Goal: Transaction & Acquisition: Purchase product/service

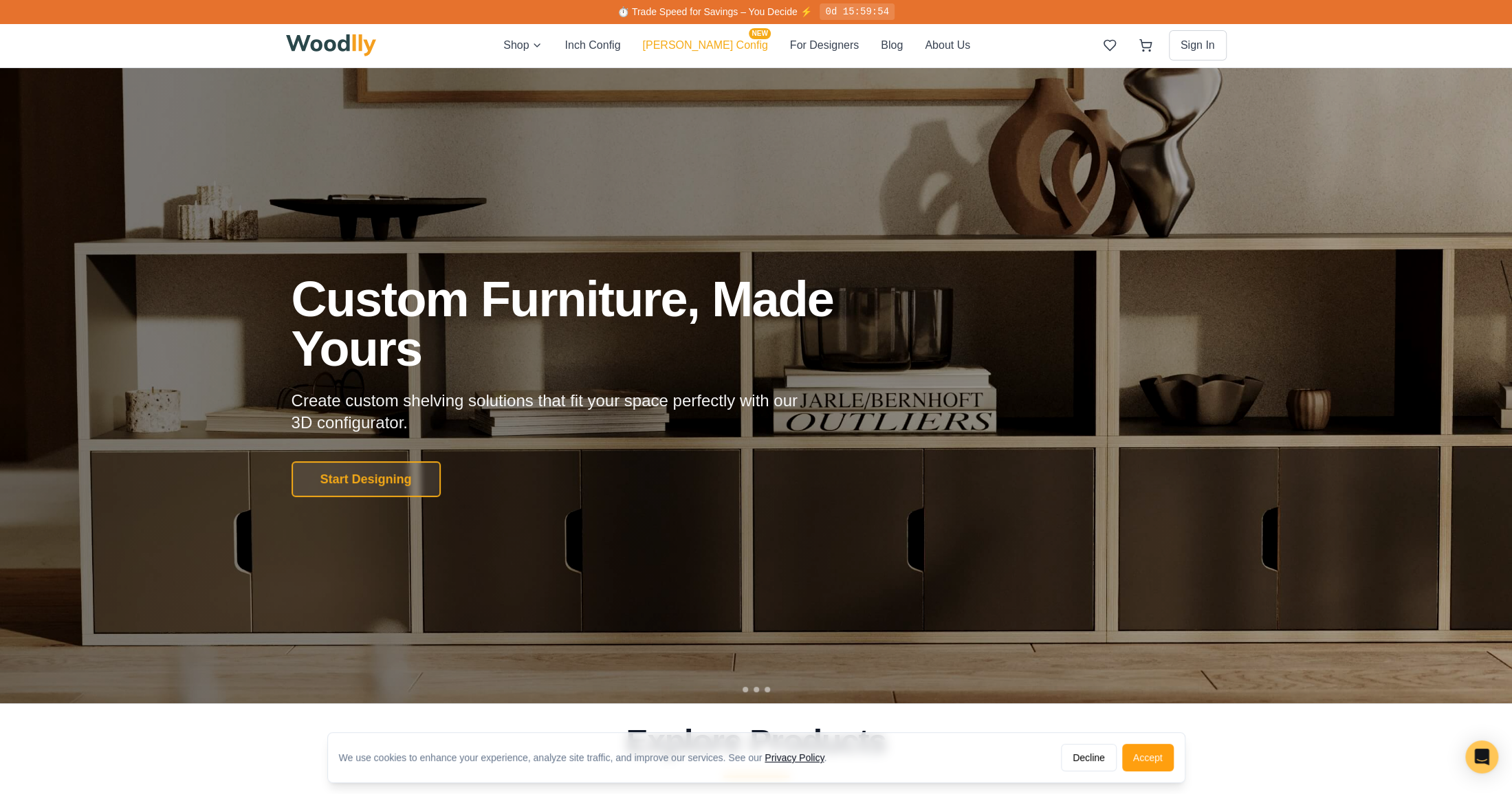
click at [693, 46] on button "[PERSON_NAME] Config NEW" at bounding box center [704, 45] width 125 height 18
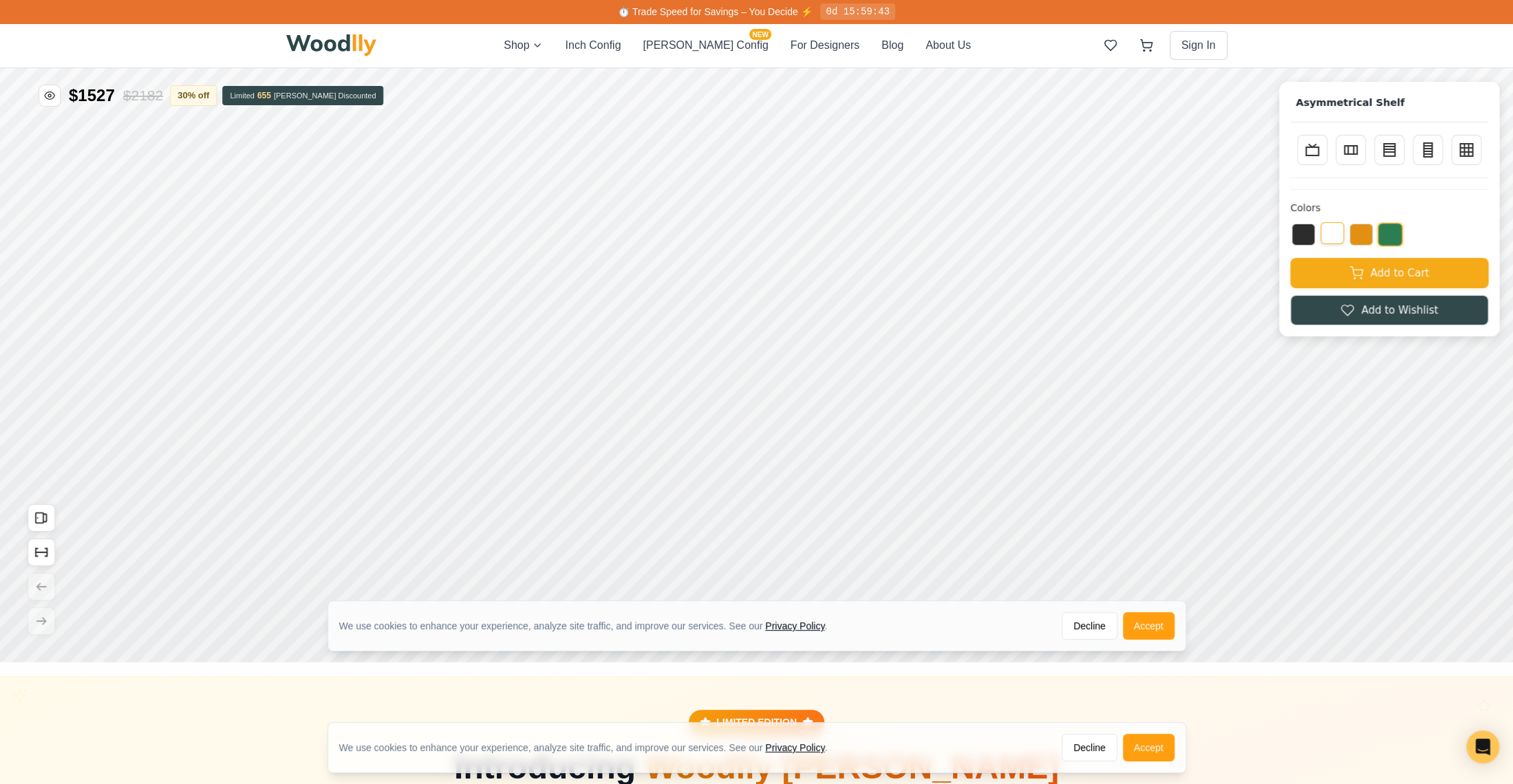
click at [1344, 231] on button at bounding box center [1332, 233] width 24 height 22
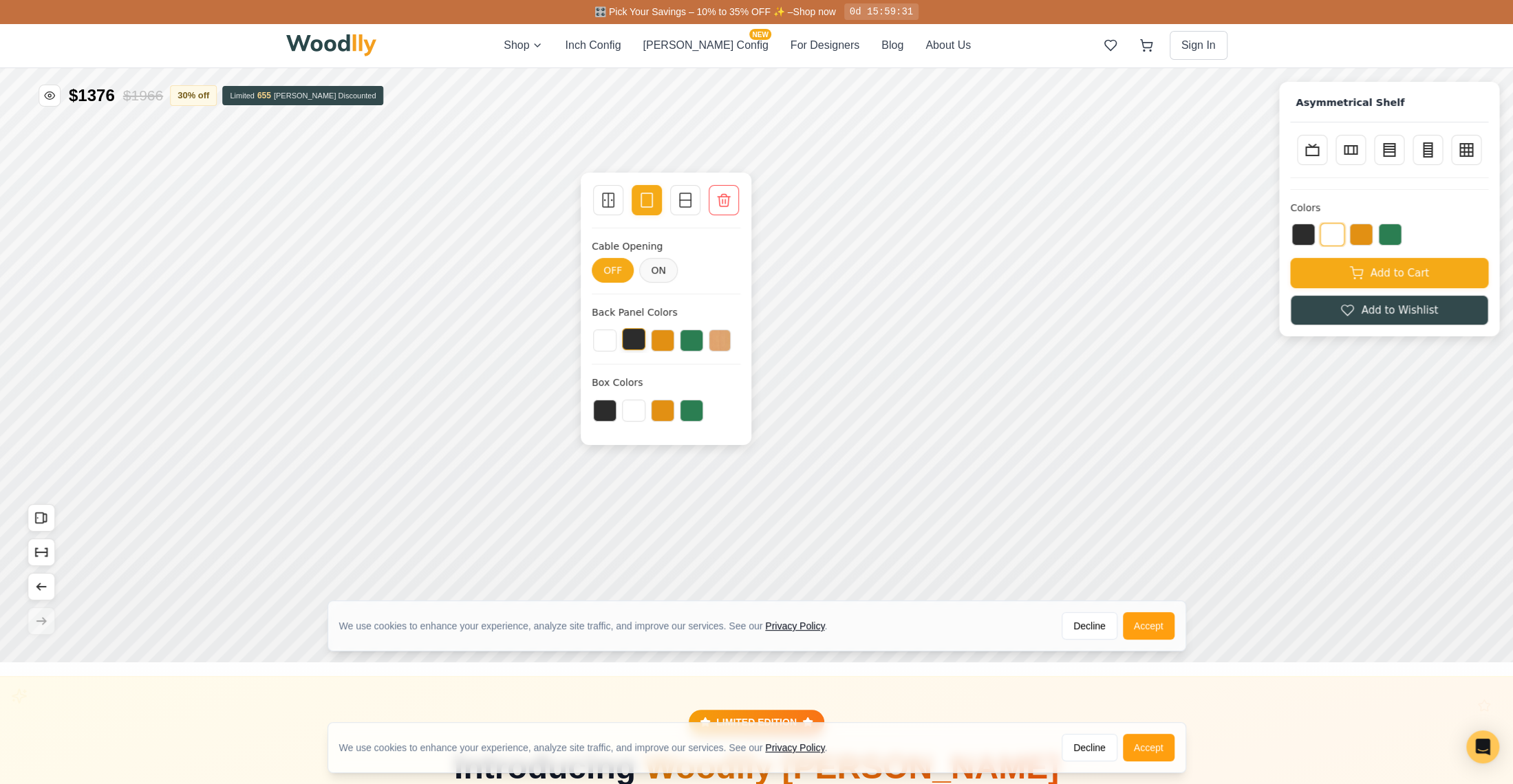
click at [624, 338] on button at bounding box center [633, 339] width 24 height 22
click at [604, 337] on button at bounding box center [605, 339] width 24 height 22
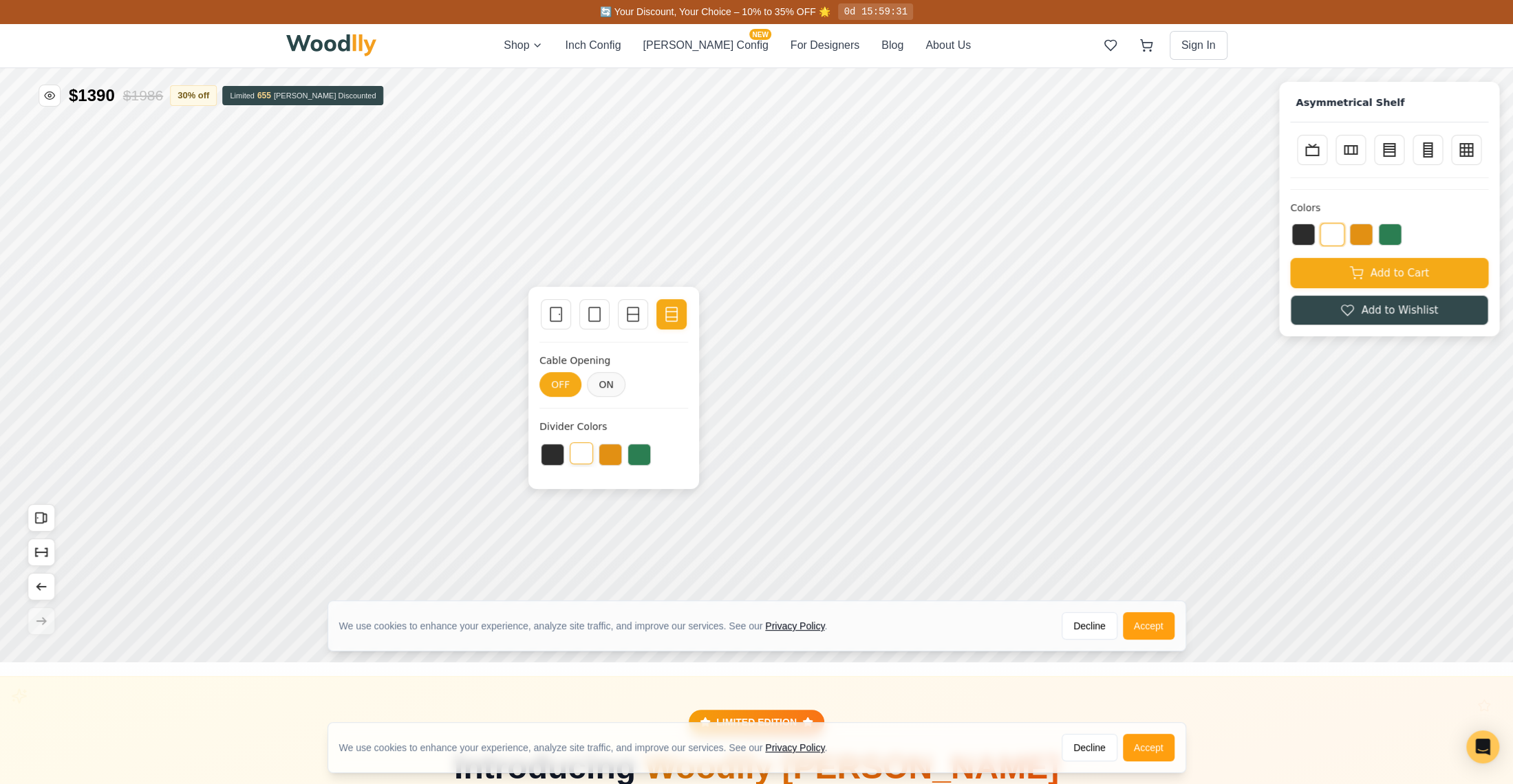
click at [577, 448] on button at bounding box center [581, 453] width 24 height 22
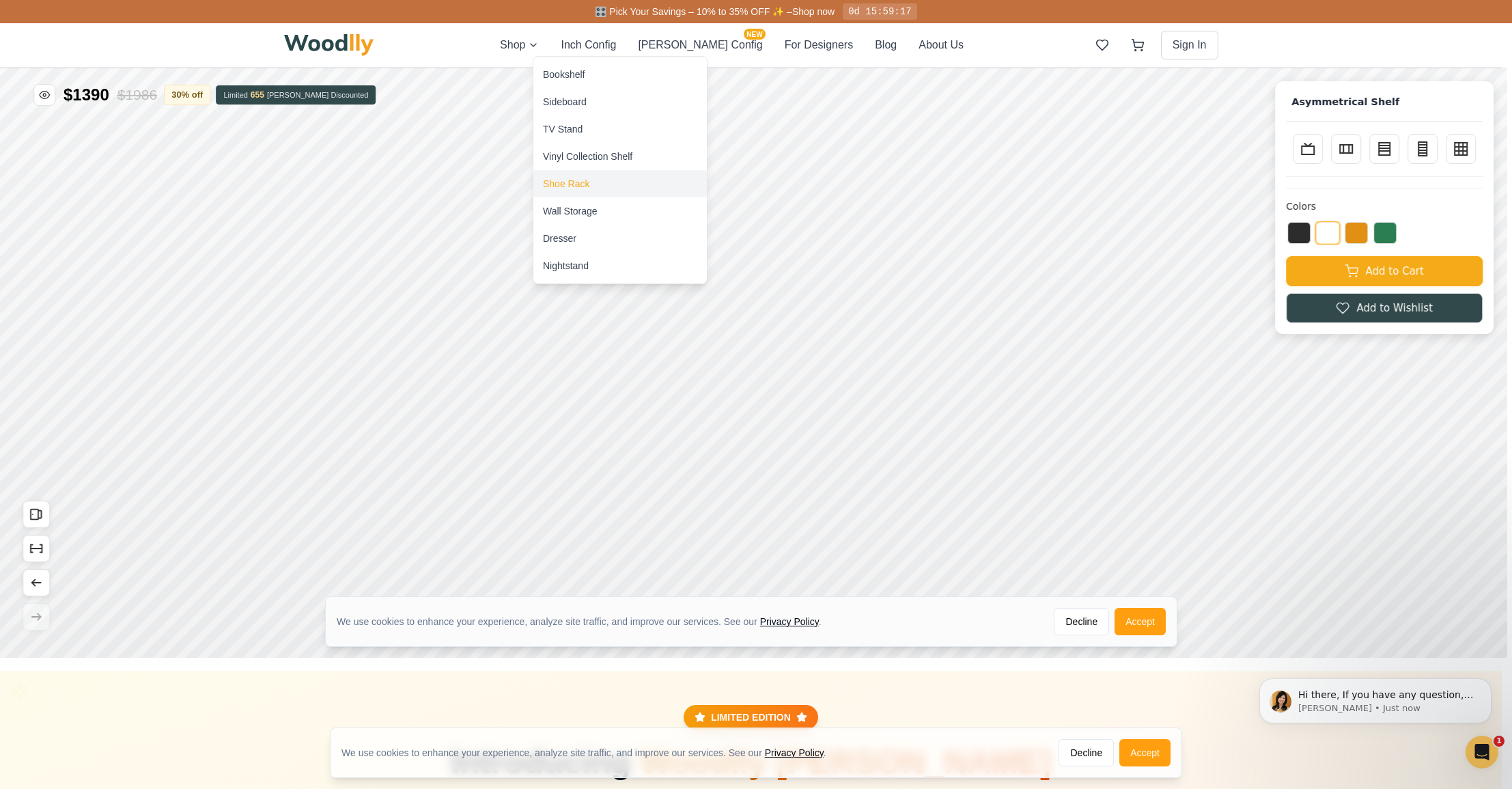
click at [574, 184] on div "Shoe Rack" at bounding box center [565, 184] width 46 height 14
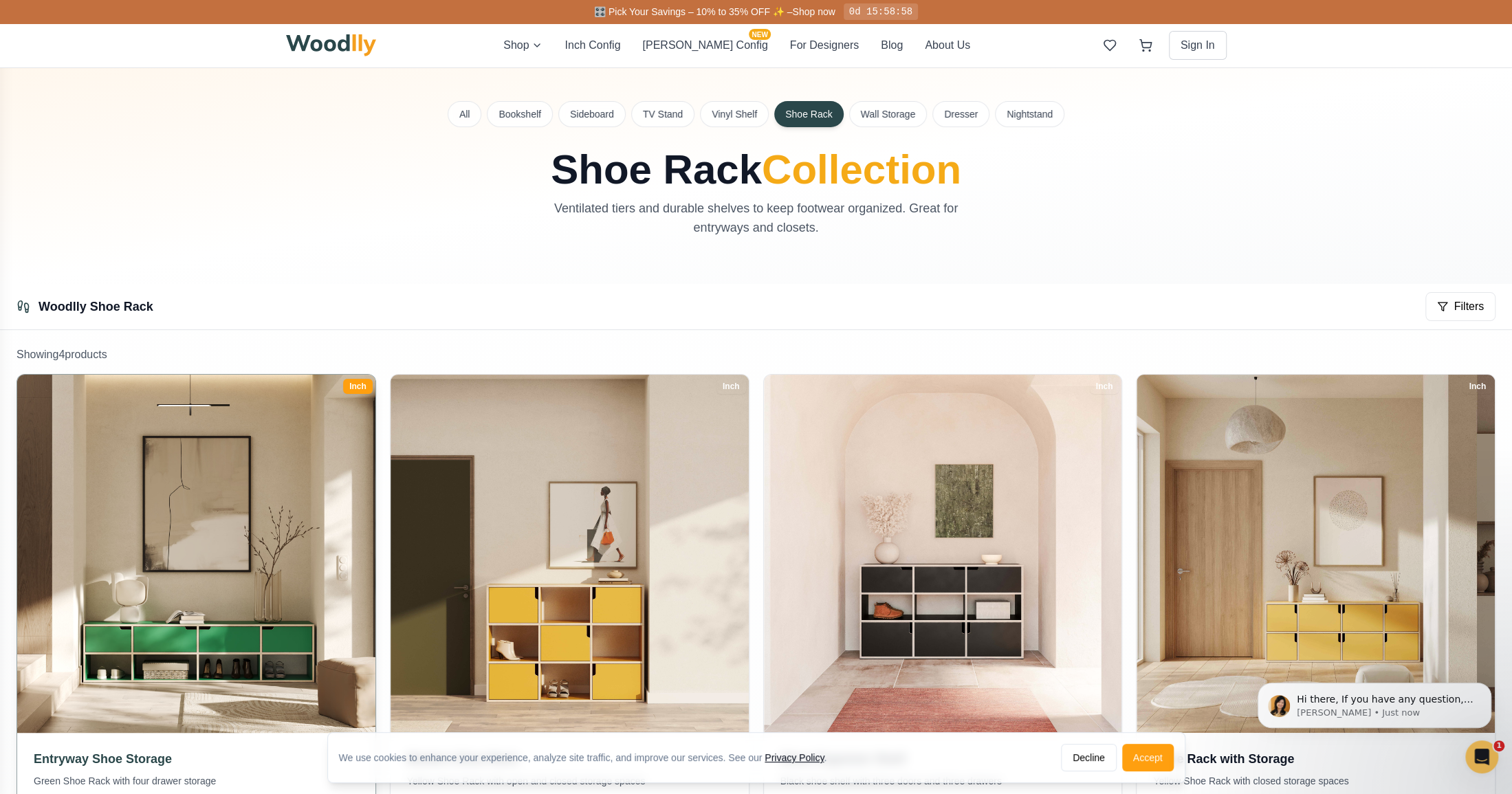
click at [200, 455] on img at bounding box center [196, 554] width 376 height 376
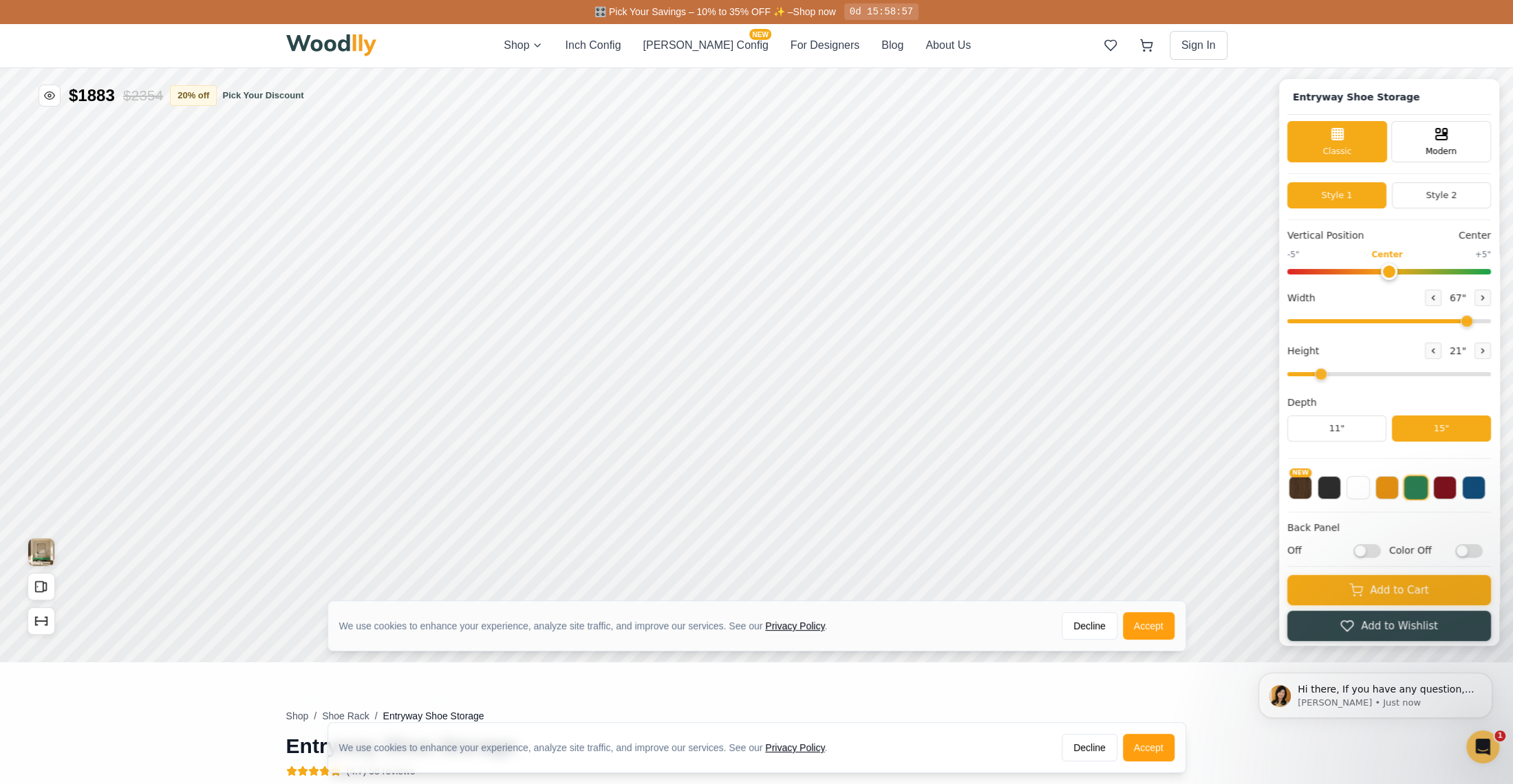
type input "67"
type input "2"
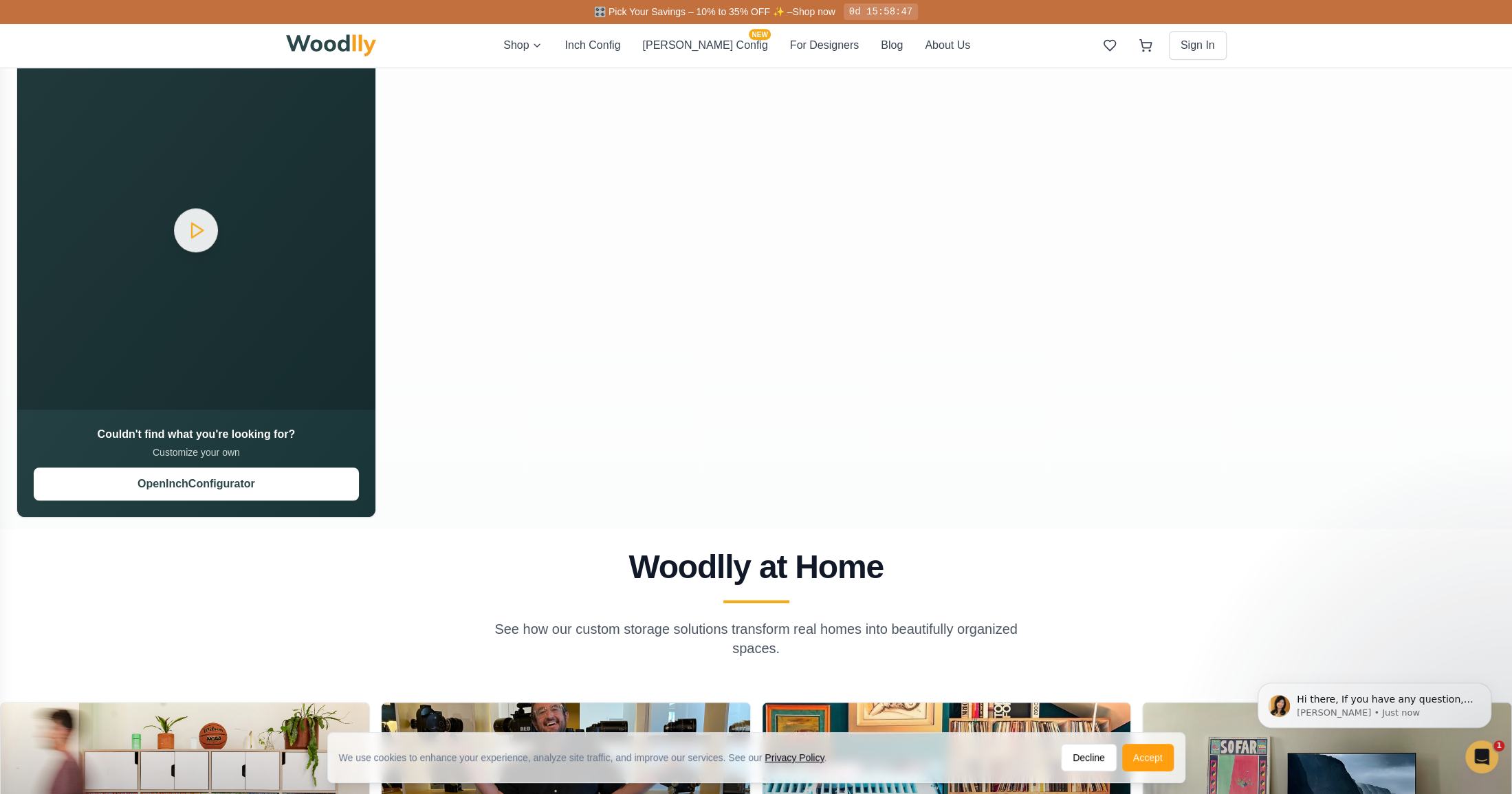
scroll to position [825, 0]
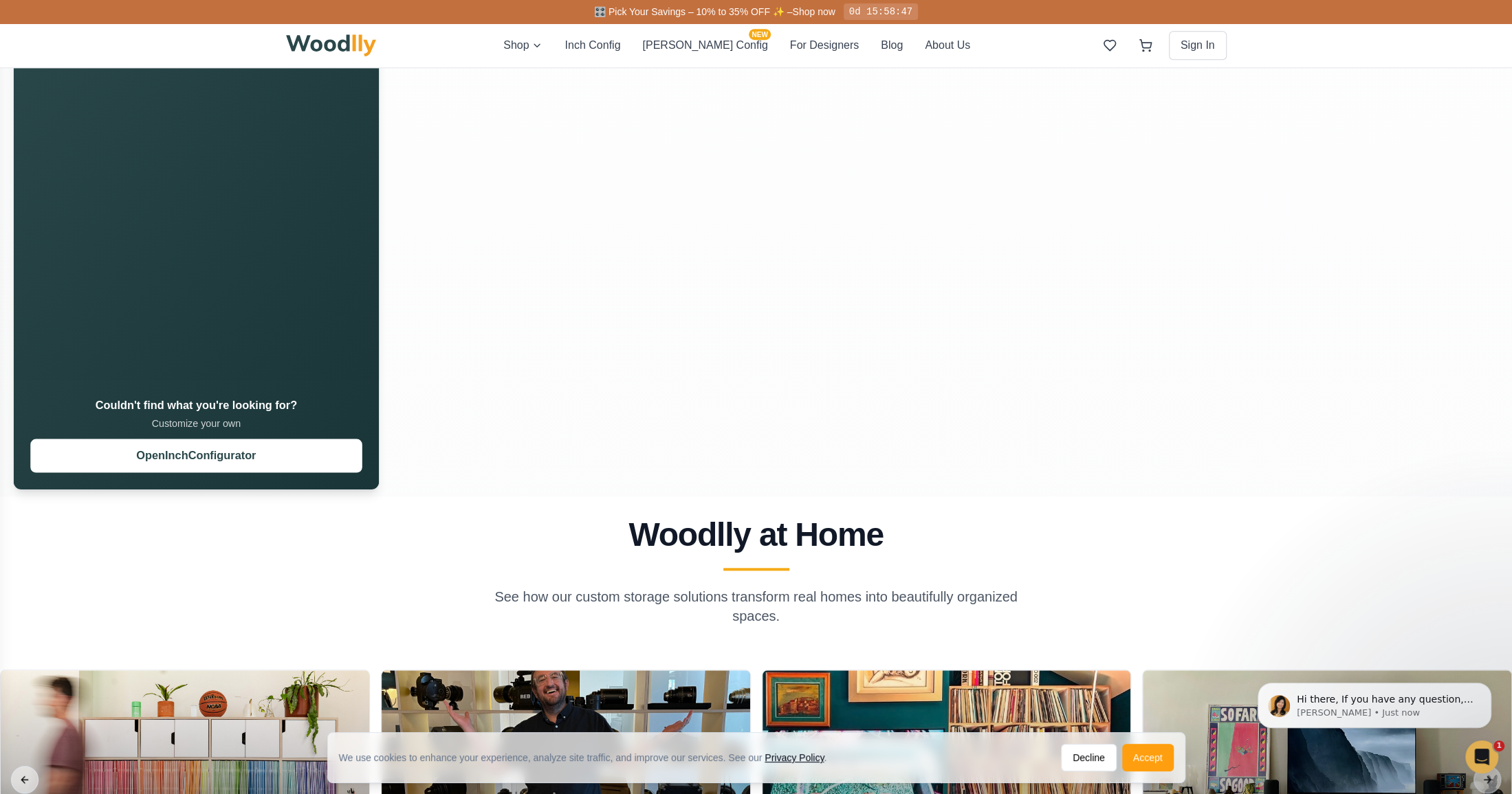
click at [239, 241] on video "Your browser does not support the video tag." at bounding box center [196, 197] width 365 height 365
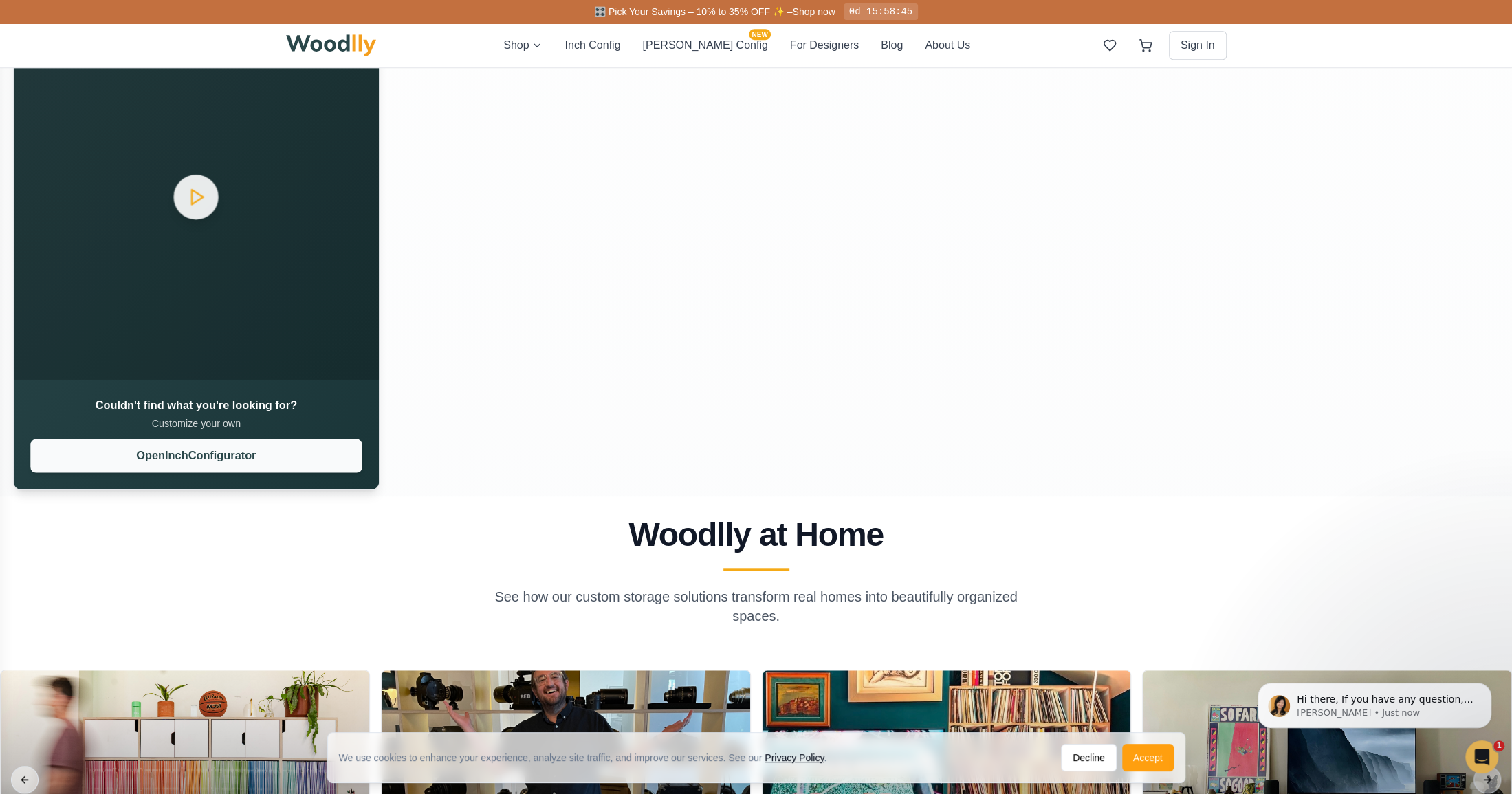
click at [228, 448] on button "Open Inch Configurator" at bounding box center [196, 456] width 332 height 33
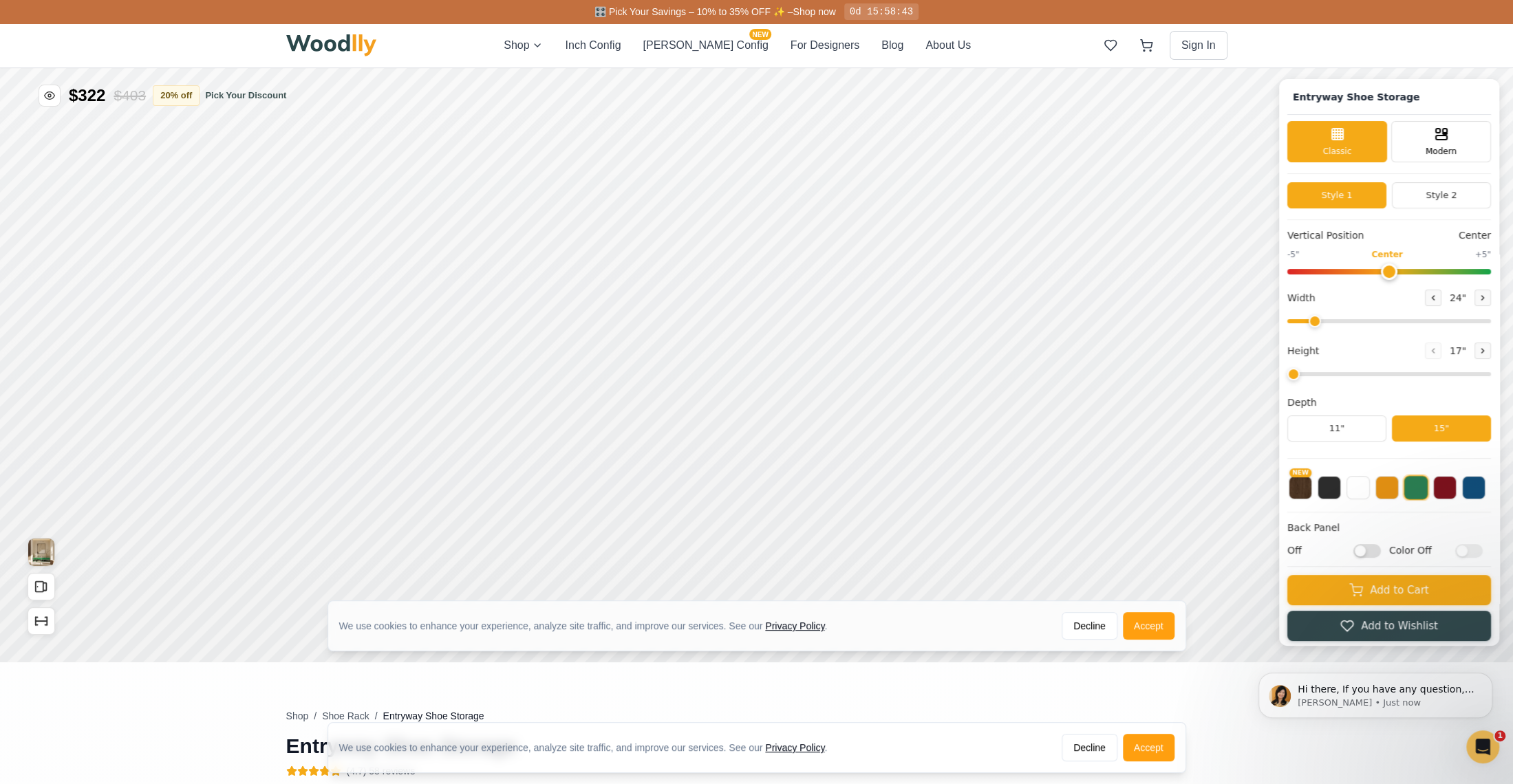
type input "67"
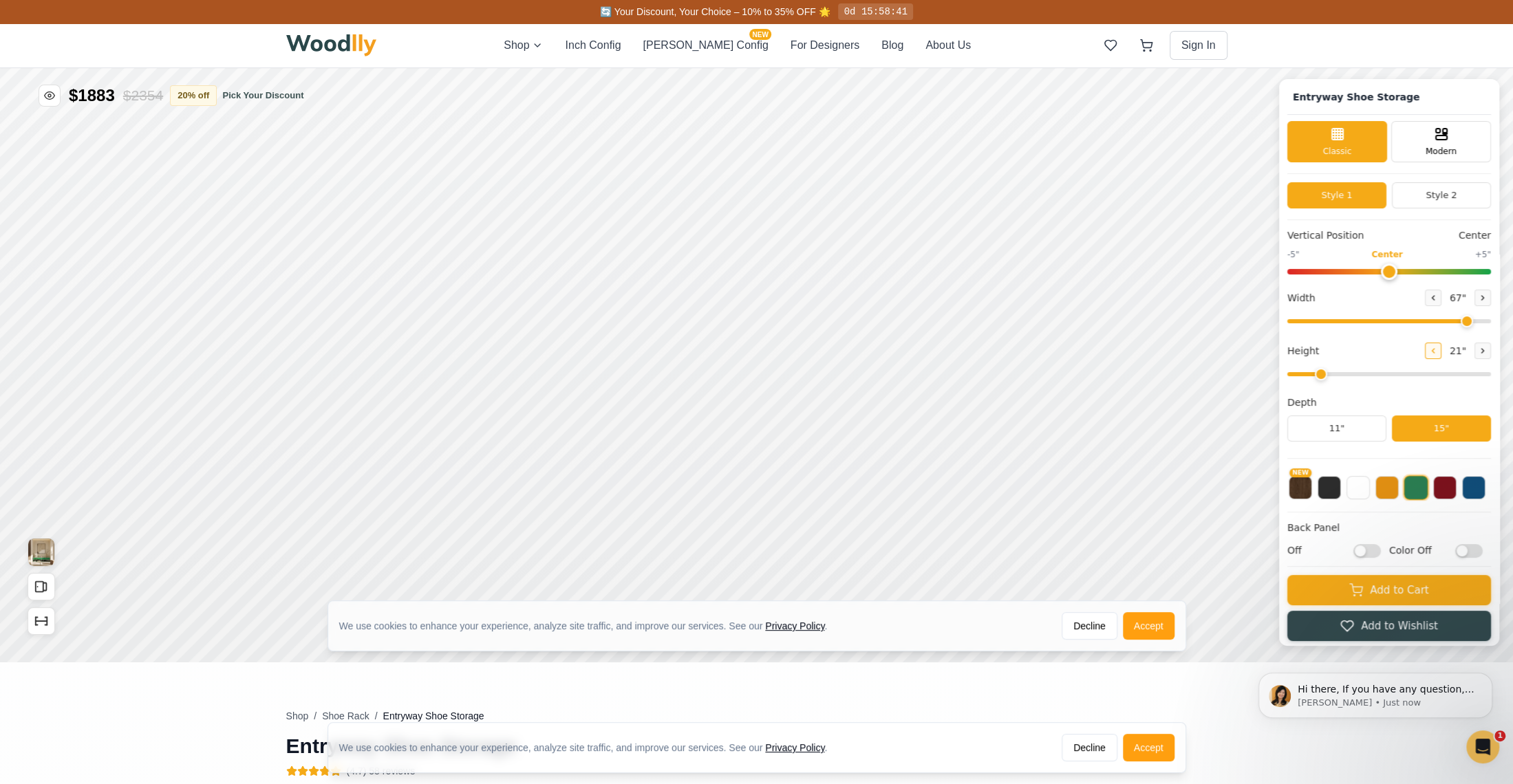
click at [1437, 348] on icon at bounding box center [1433, 351] width 8 height 8
click at [1485, 350] on icon at bounding box center [1482, 351] width 8 height 8
type input "2"
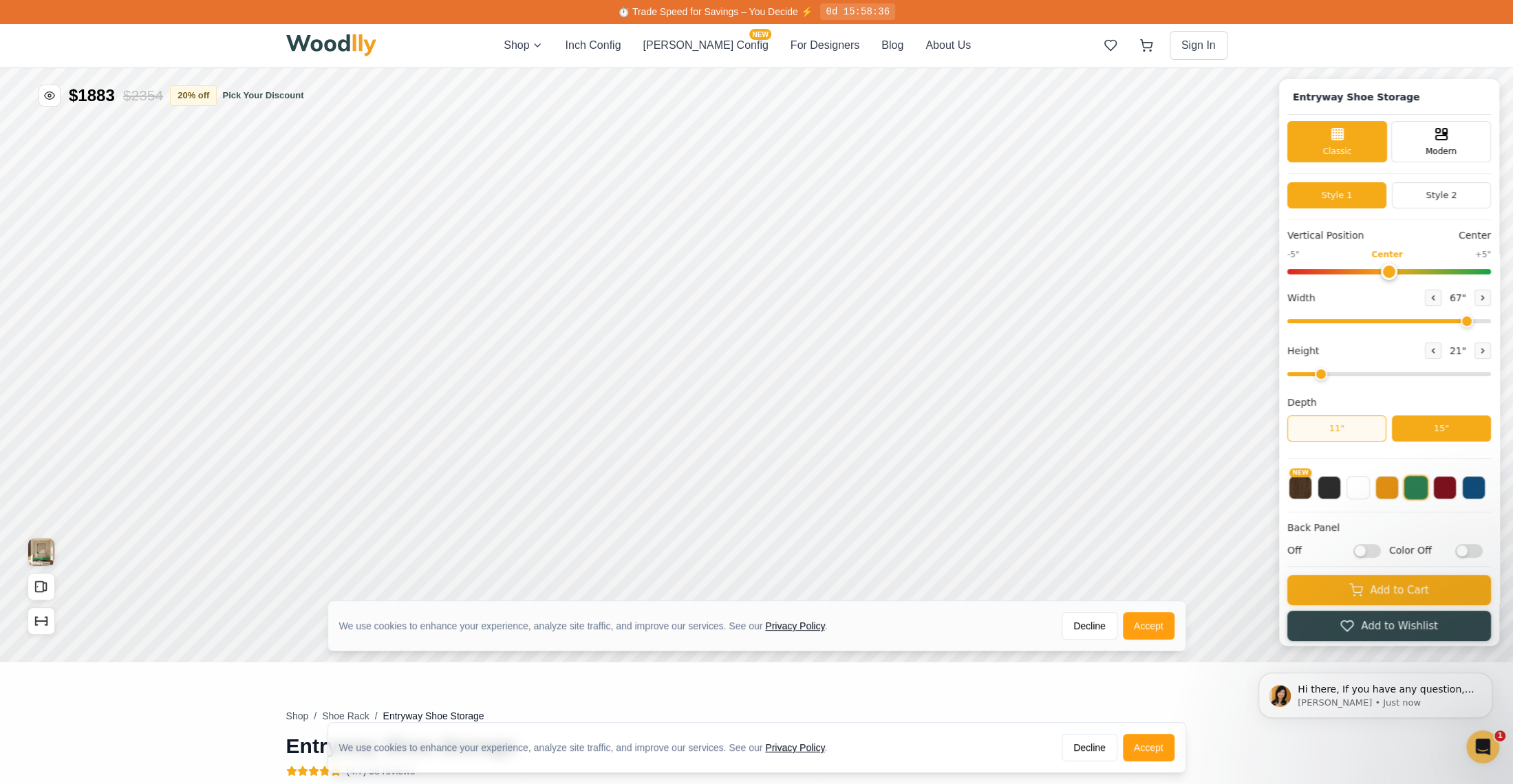
click at [1346, 425] on button "11"" at bounding box center [1337, 428] width 99 height 27
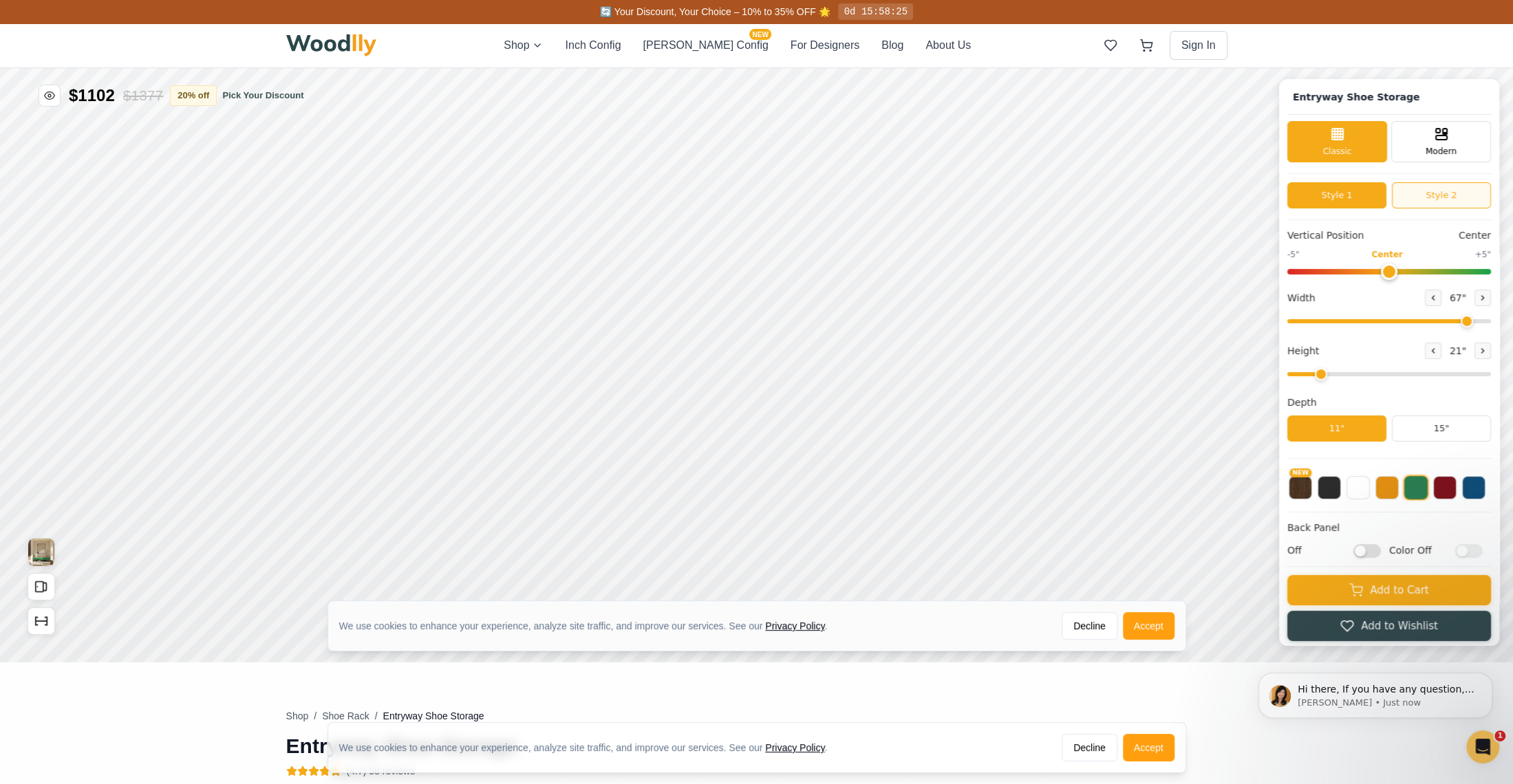
click at [1457, 191] on button "Style 2" at bounding box center [1441, 195] width 99 height 27
click at [1365, 190] on button "Style 1" at bounding box center [1337, 195] width 99 height 27
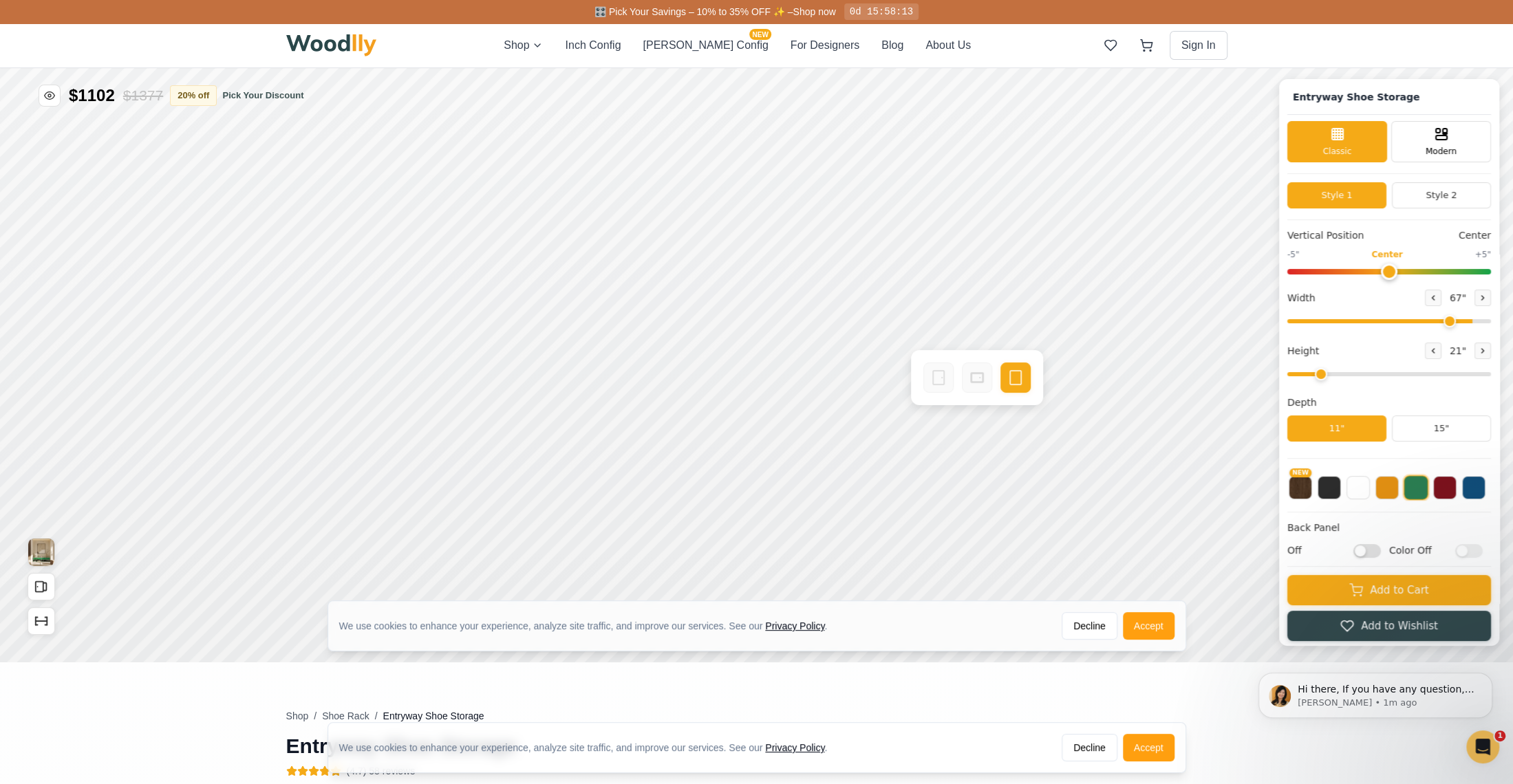
click at [1456, 319] on input "range" at bounding box center [1389, 321] width 204 height 4
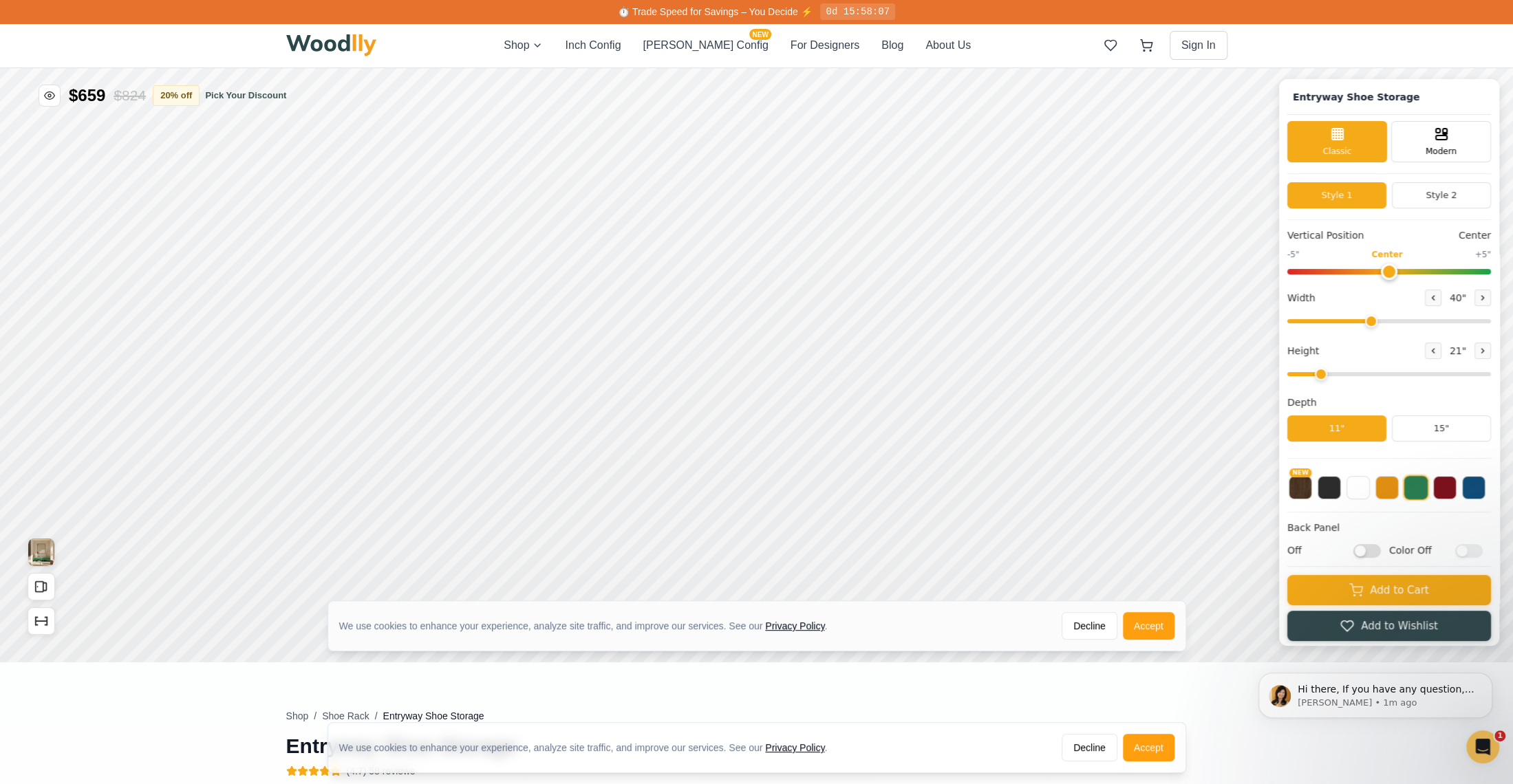
drag, startPoint x: 1456, startPoint y: 319, endPoint x: 1379, endPoint y: 309, distance: 77.6
type input "40"
click at [1379, 319] on input "range" at bounding box center [1389, 321] width 204 height 4
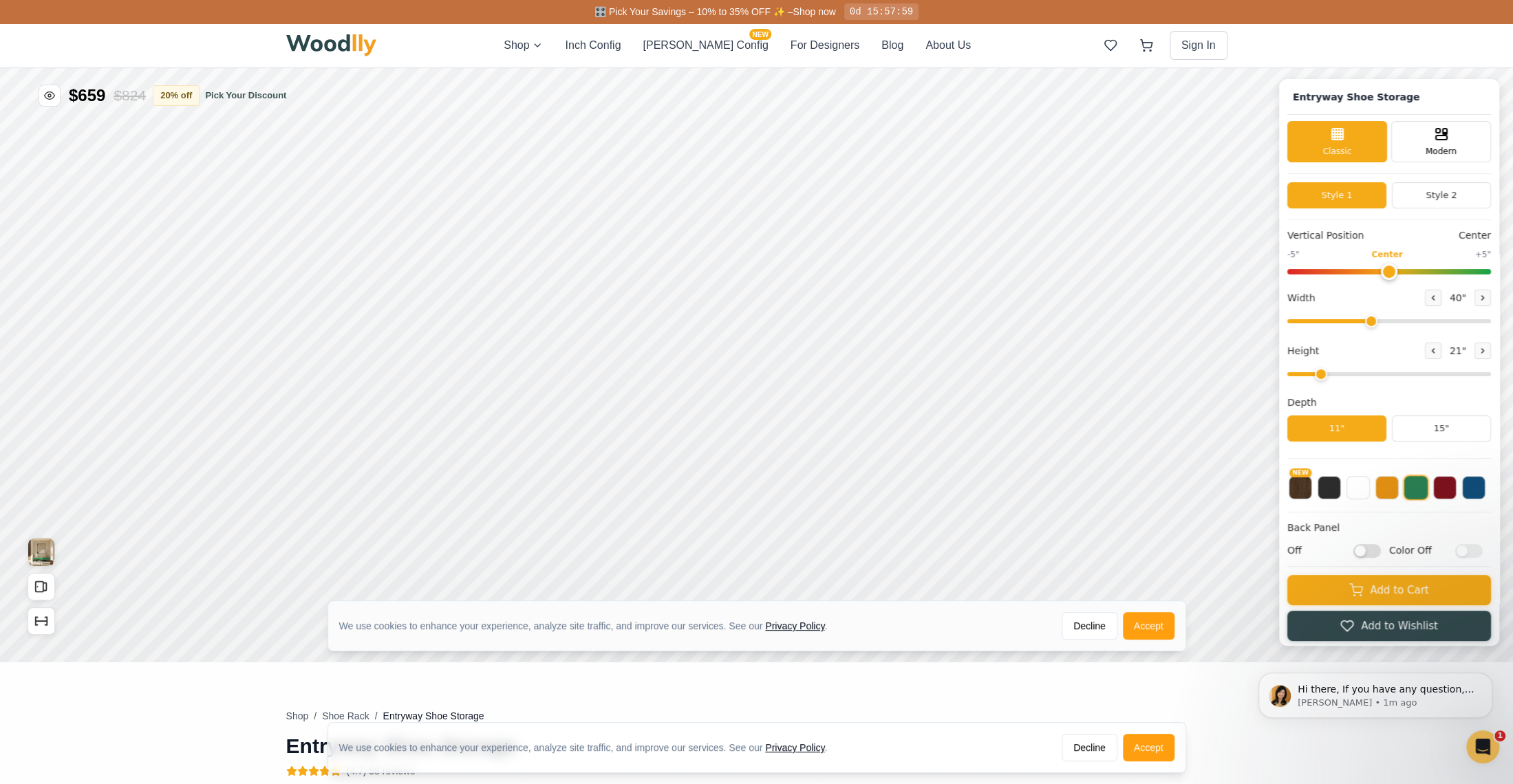
click at [1399, 269] on input "range" at bounding box center [1389, 272] width 204 height 6
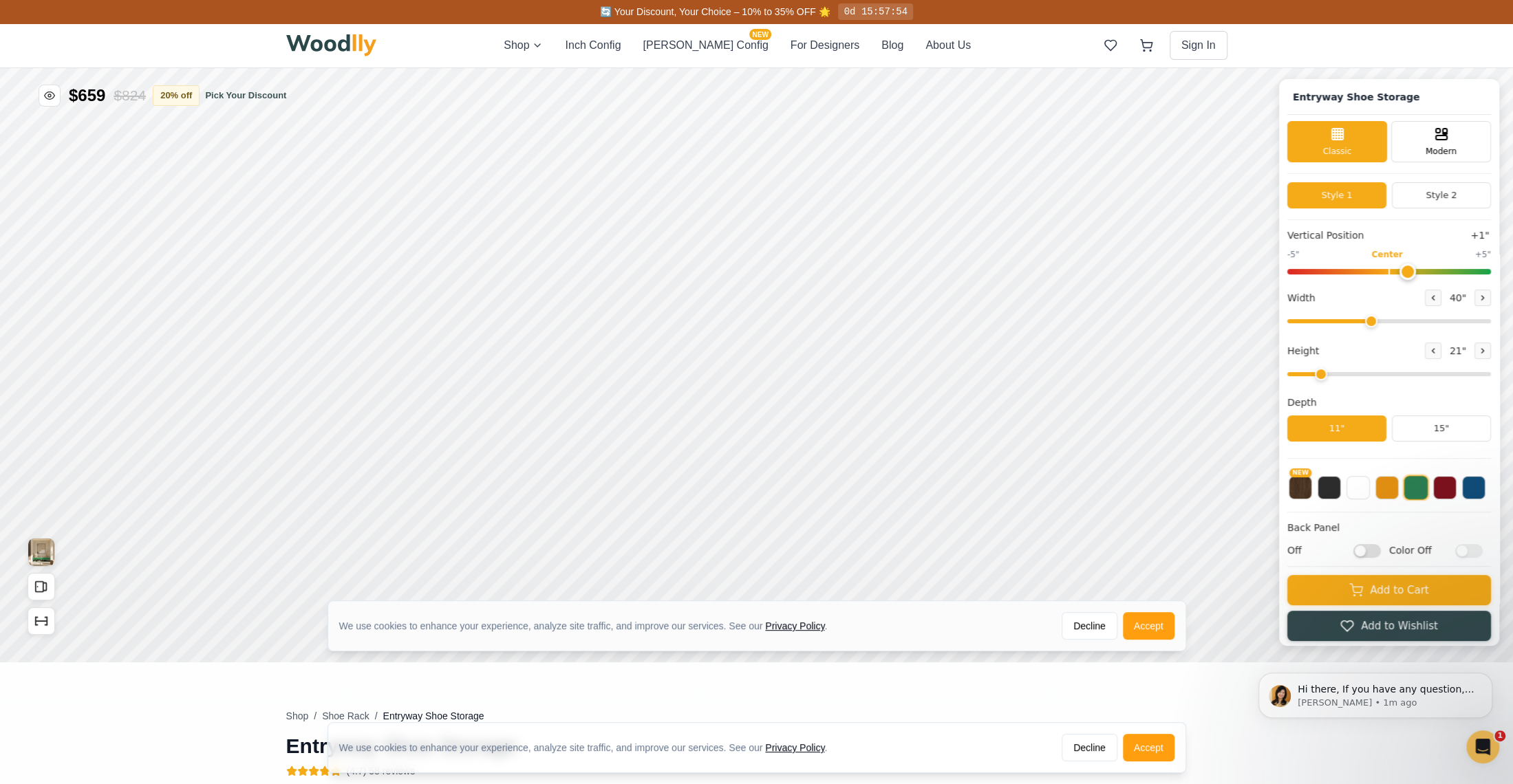
type input "0"
drag, startPoint x: 1399, startPoint y: 265, endPoint x: 1388, endPoint y: 268, distance: 11.4
click at [1388, 269] on input "range" at bounding box center [1389, 272] width 204 height 6
click at [1360, 488] on button at bounding box center [1358, 487] width 24 height 24
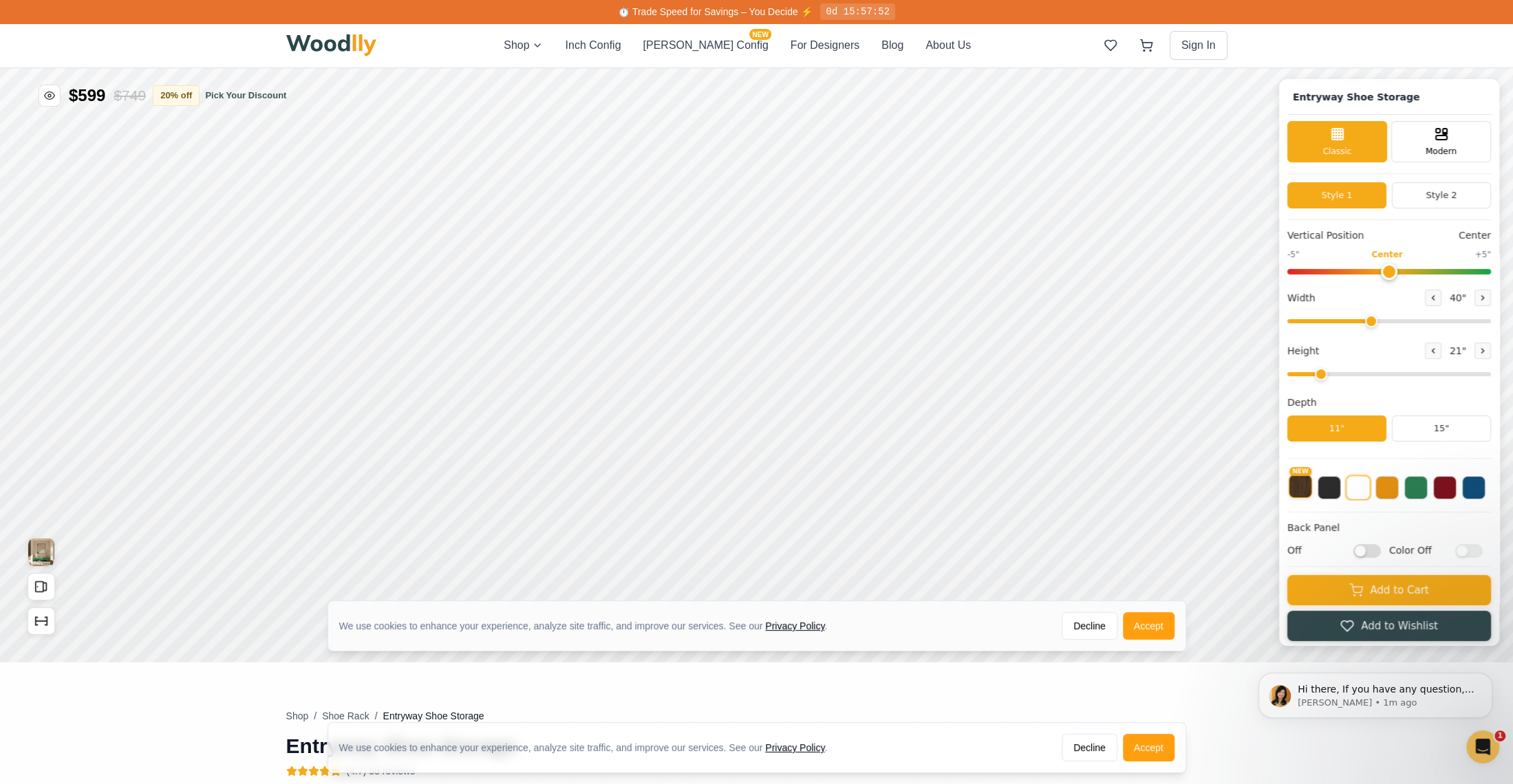
click at [1312, 486] on button "NEW" at bounding box center [1300, 487] width 24 height 24
click at [1399, 490] on button at bounding box center [1387, 487] width 24 height 24
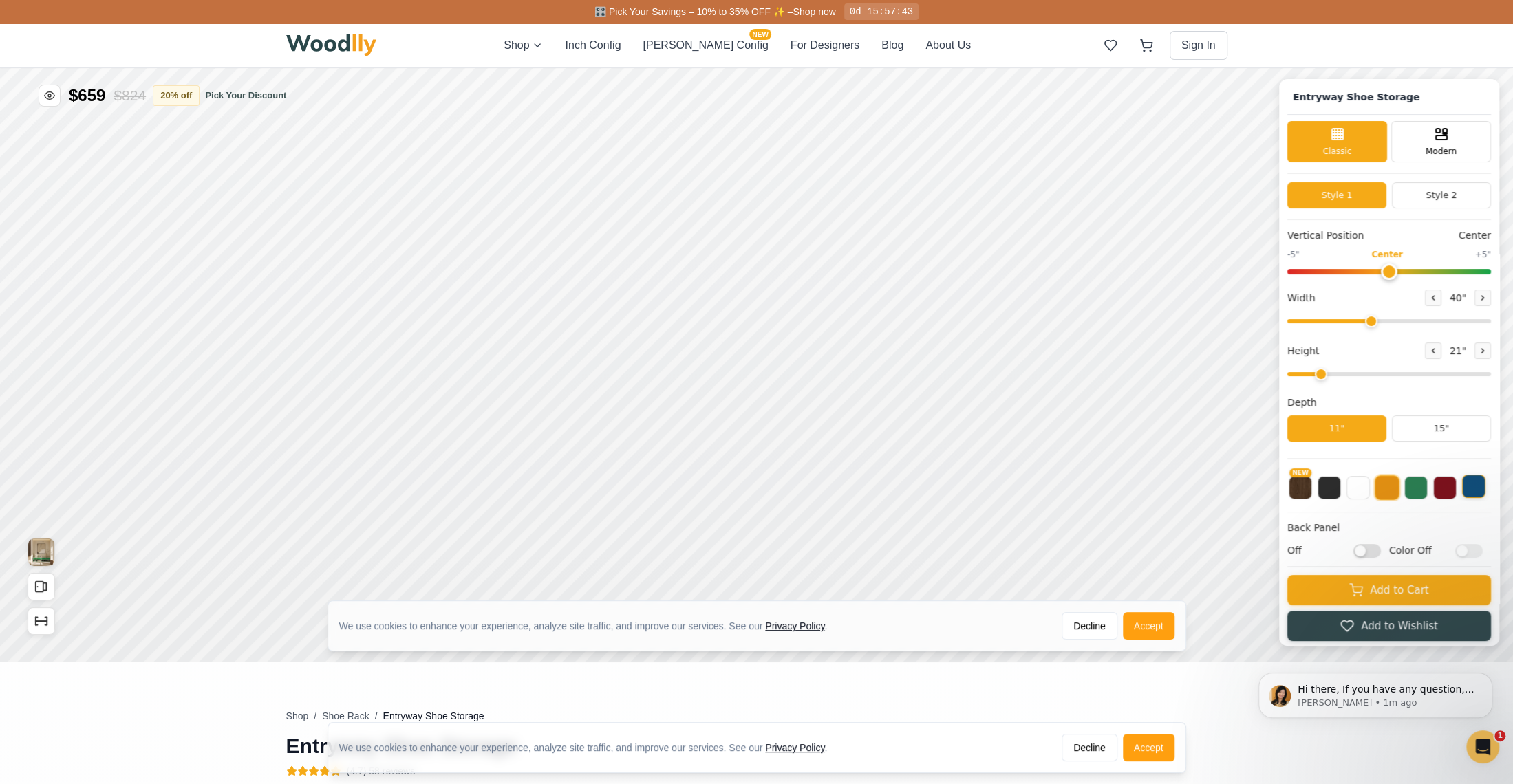
click at [1485, 491] on button at bounding box center [1474, 487] width 24 height 24
click at [1422, 490] on button at bounding box center [1415, 487] width 24 height 24
click at [1363, 490] on button at bounding box center [1358, 487] width 24 height 24
click at [1341, 489] on button at bounding box center [1329, 487] width 24 height 24
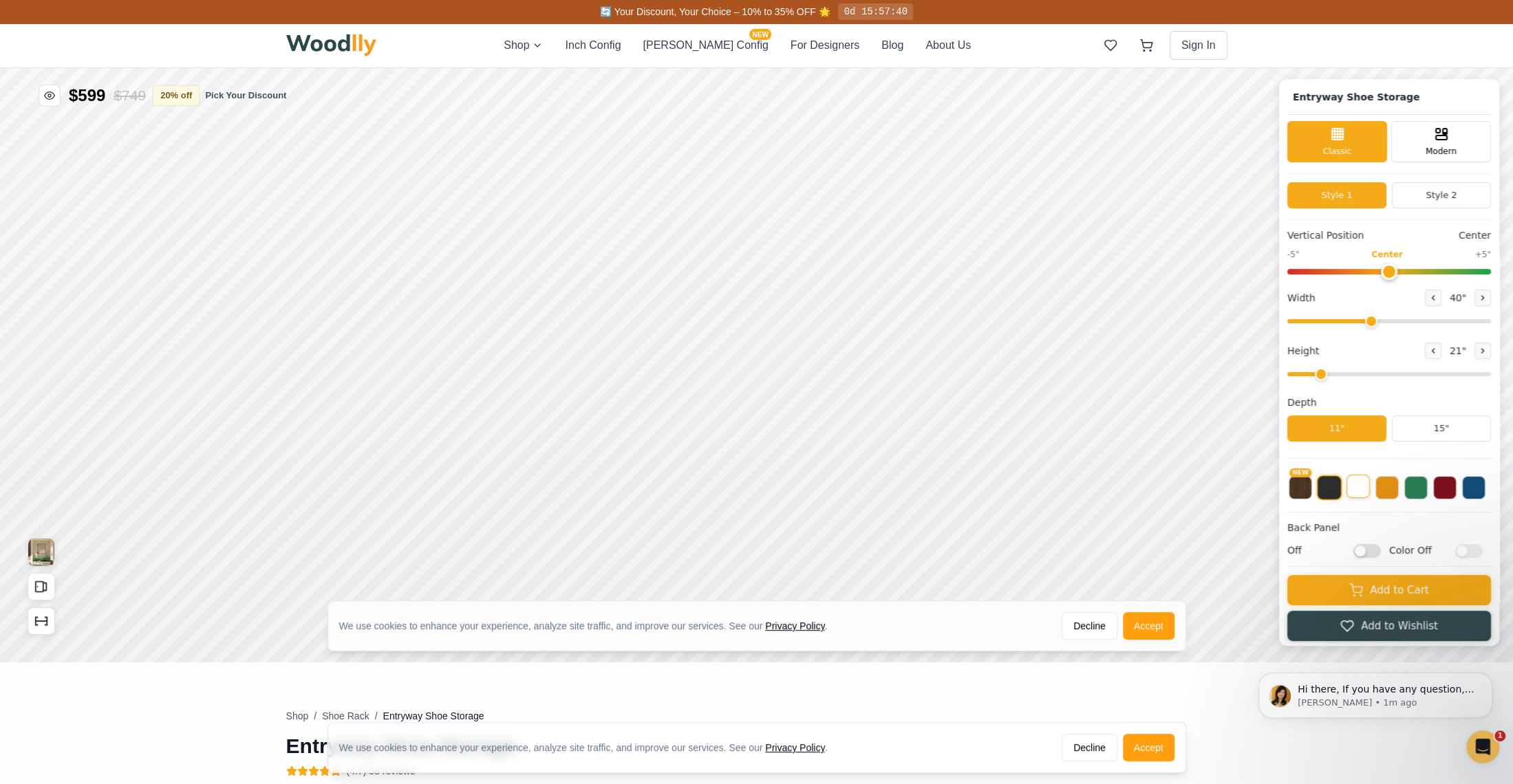
click at [1357, 486] on button at bounding box center [1358, 487] width 24 height 24
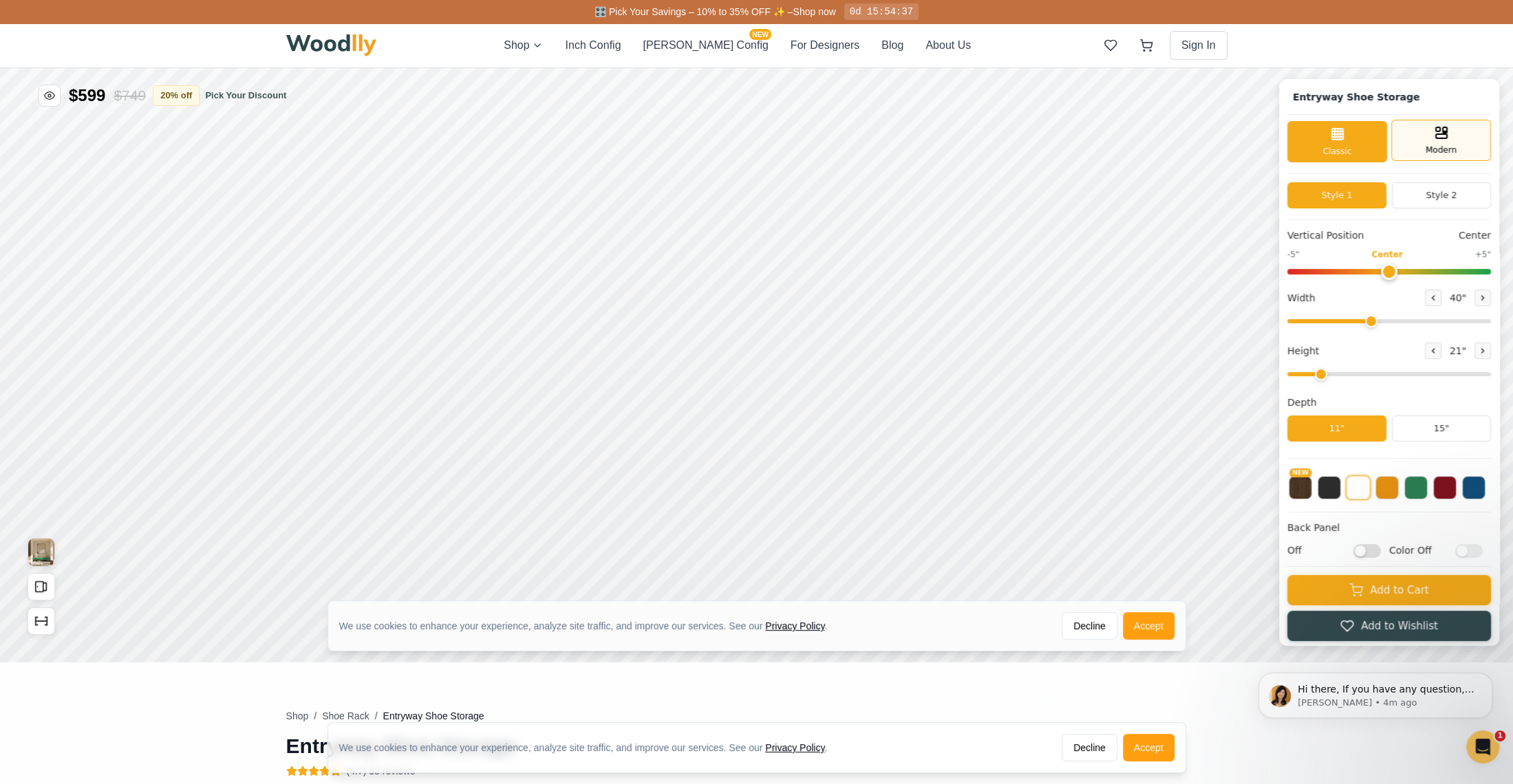
click at [1445, 140] on icon at bounding box center [1441, 132] width 17 height 17
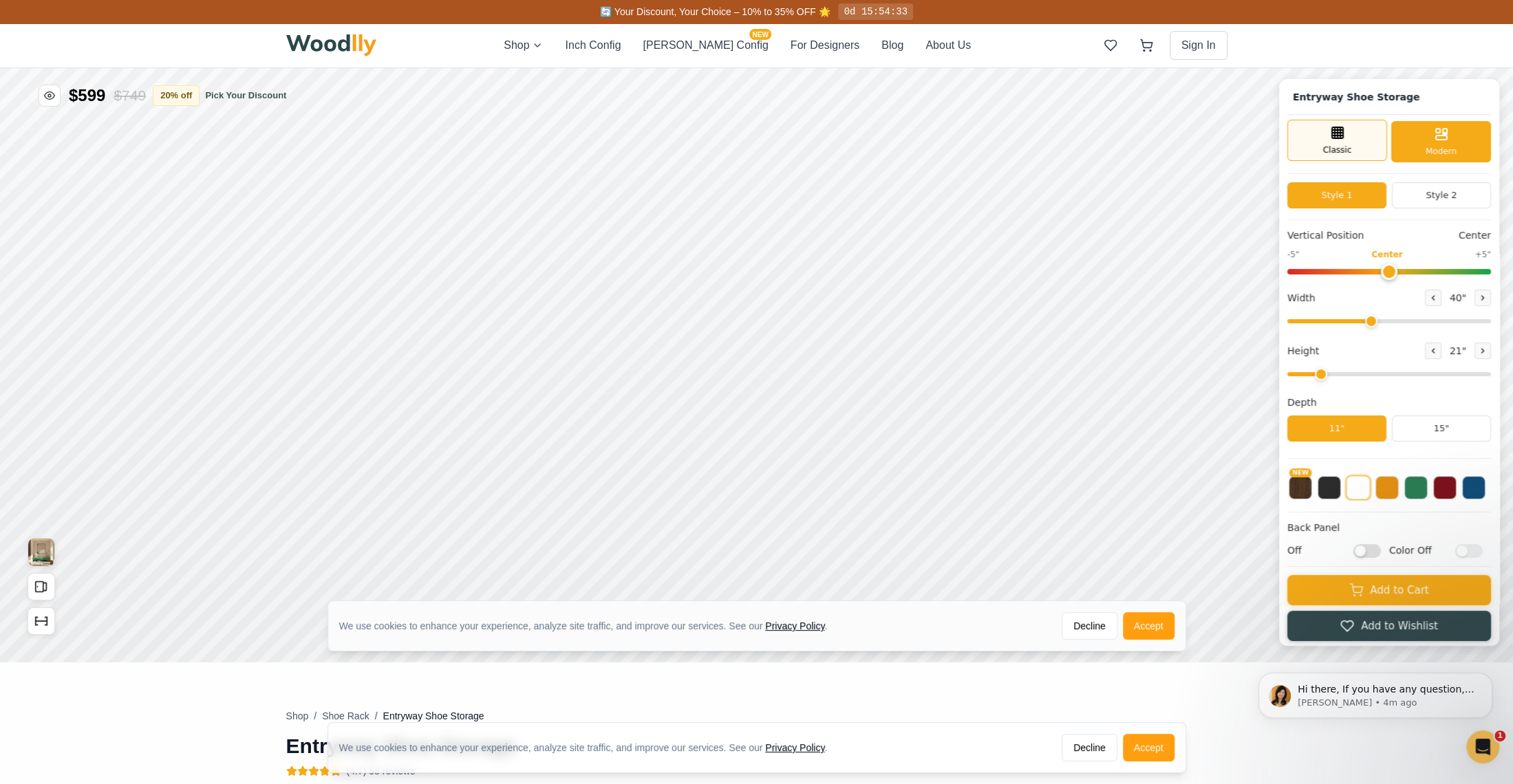
click at [1335, 135] on div "Classic" at bounding box center [1337, 141] width 99 height 41
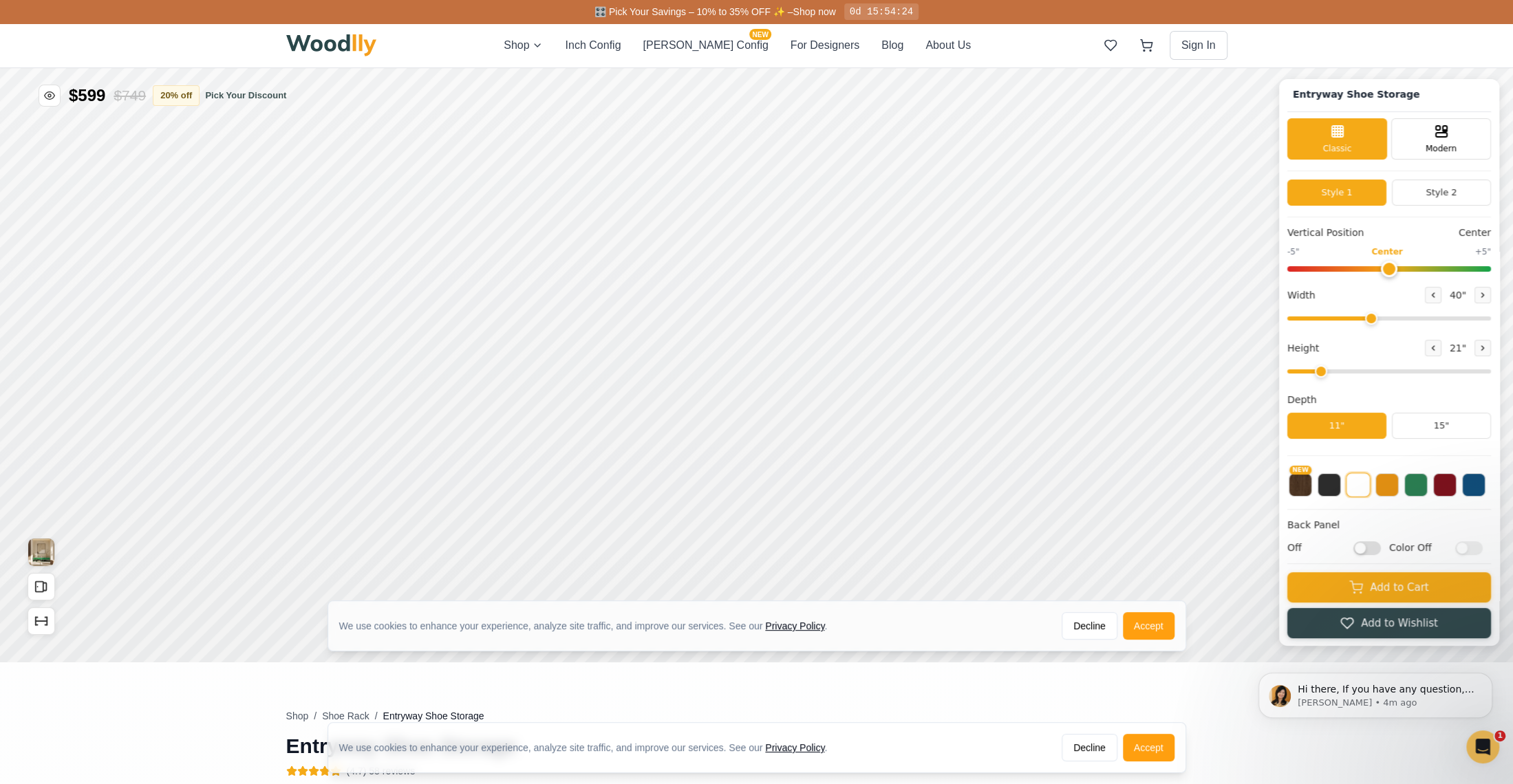
scroll to position [3, 0]
click at [40, 589] on icon "Open All Doors and Drawers" at bounding box center [40, 586] width 15 height 15
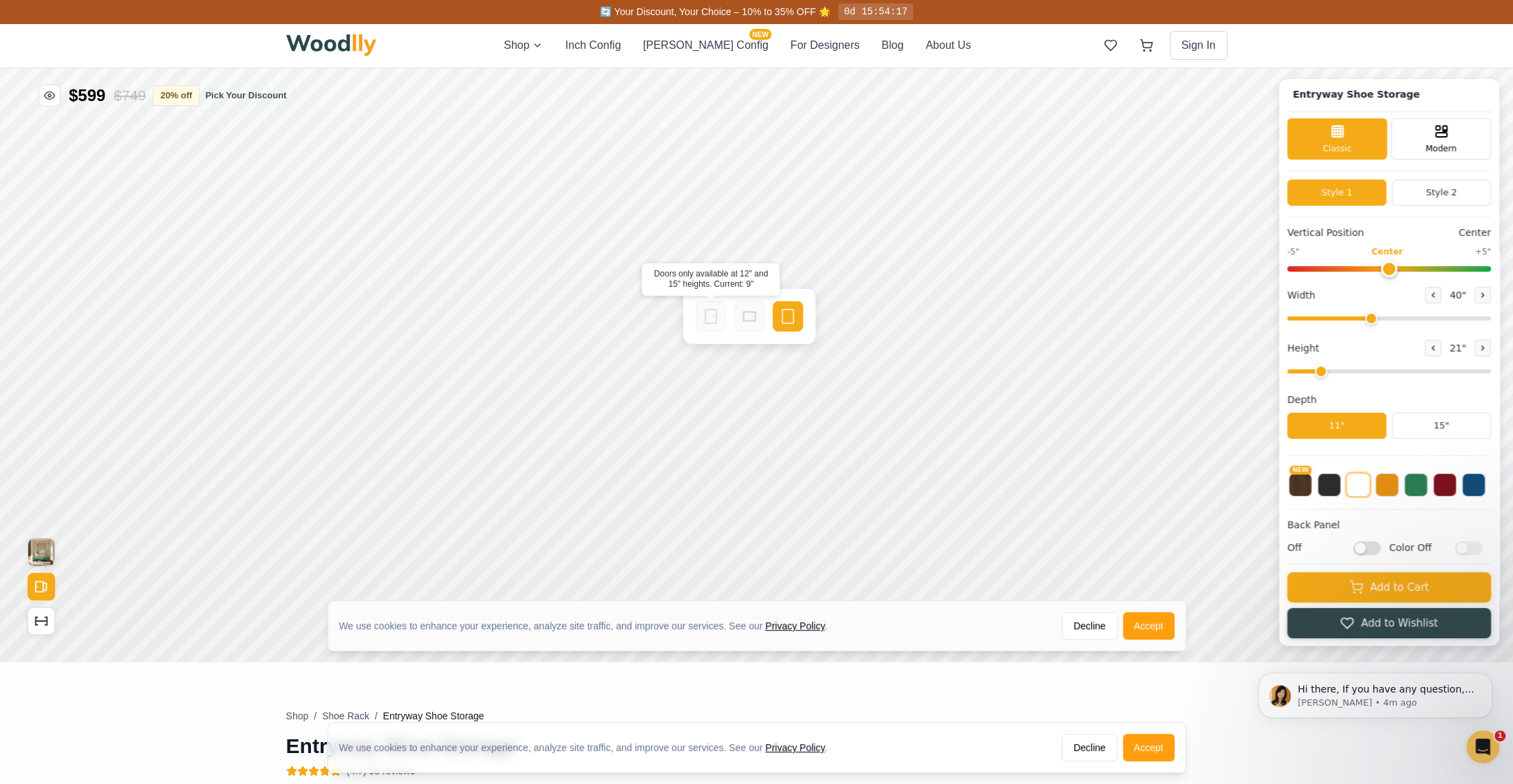
click at [709, 320] on icon at bounding box center [710, 316] width 17 height 17
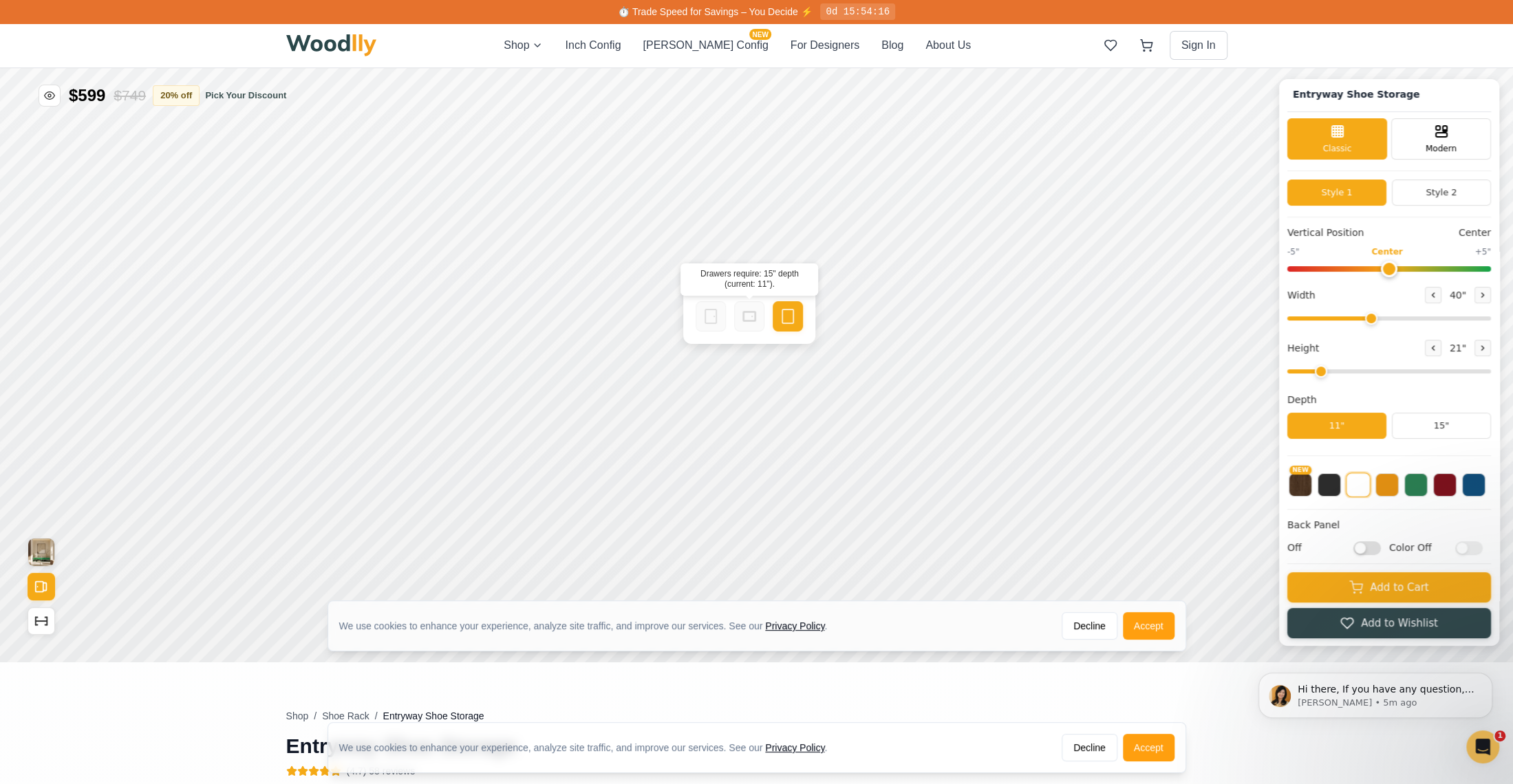
click at [747, 325] on div at bounding box center [749, 316] width 31 height 31
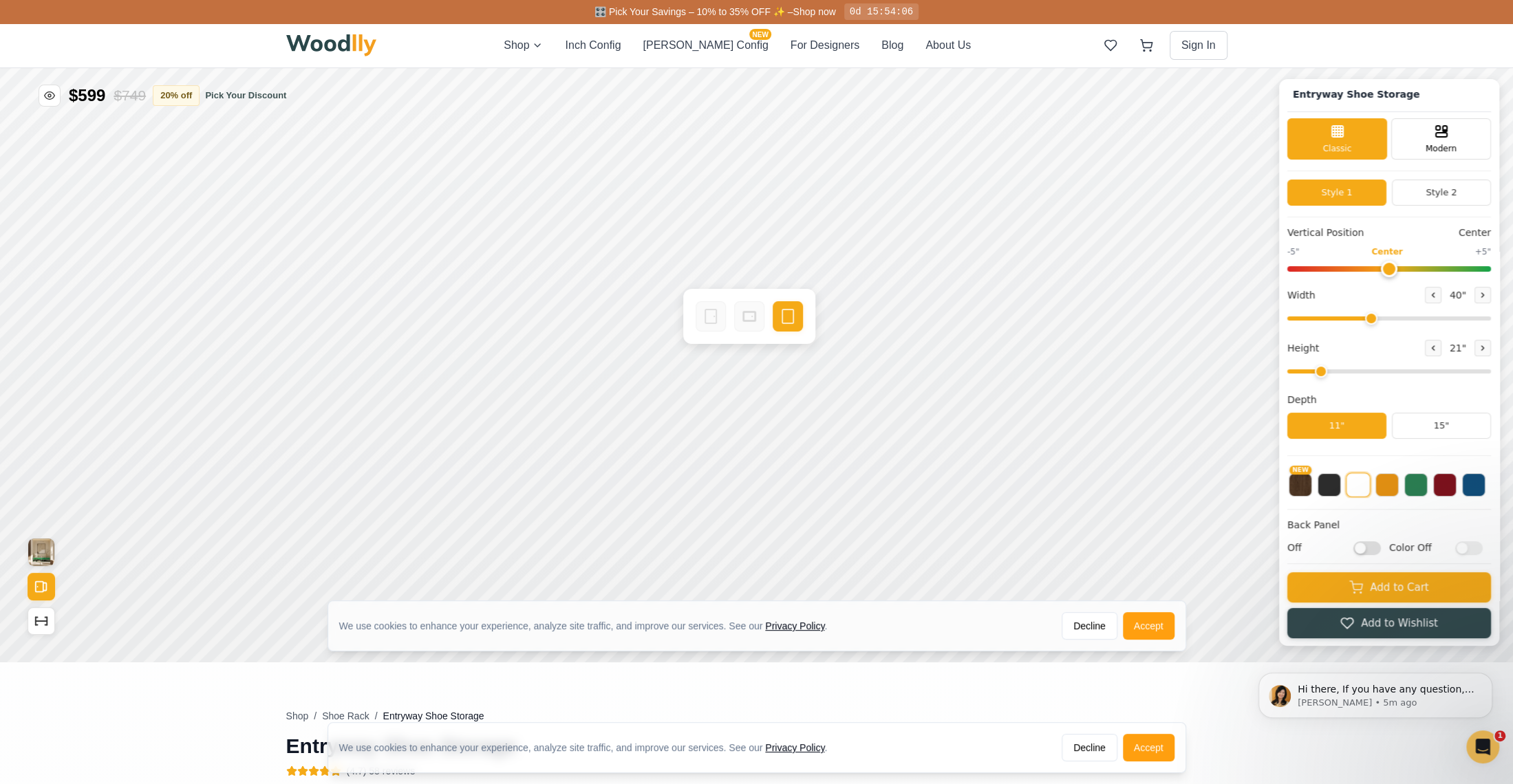
click at [43, 620] on div "We use cookies to enhance your experience, analyze site traffic, and improve ou…" at bounding box center [756, 631] width 1513 height 62
click at [36, 551] on img "View Gallery" at bounding box center [41, 553] width 27 height 28
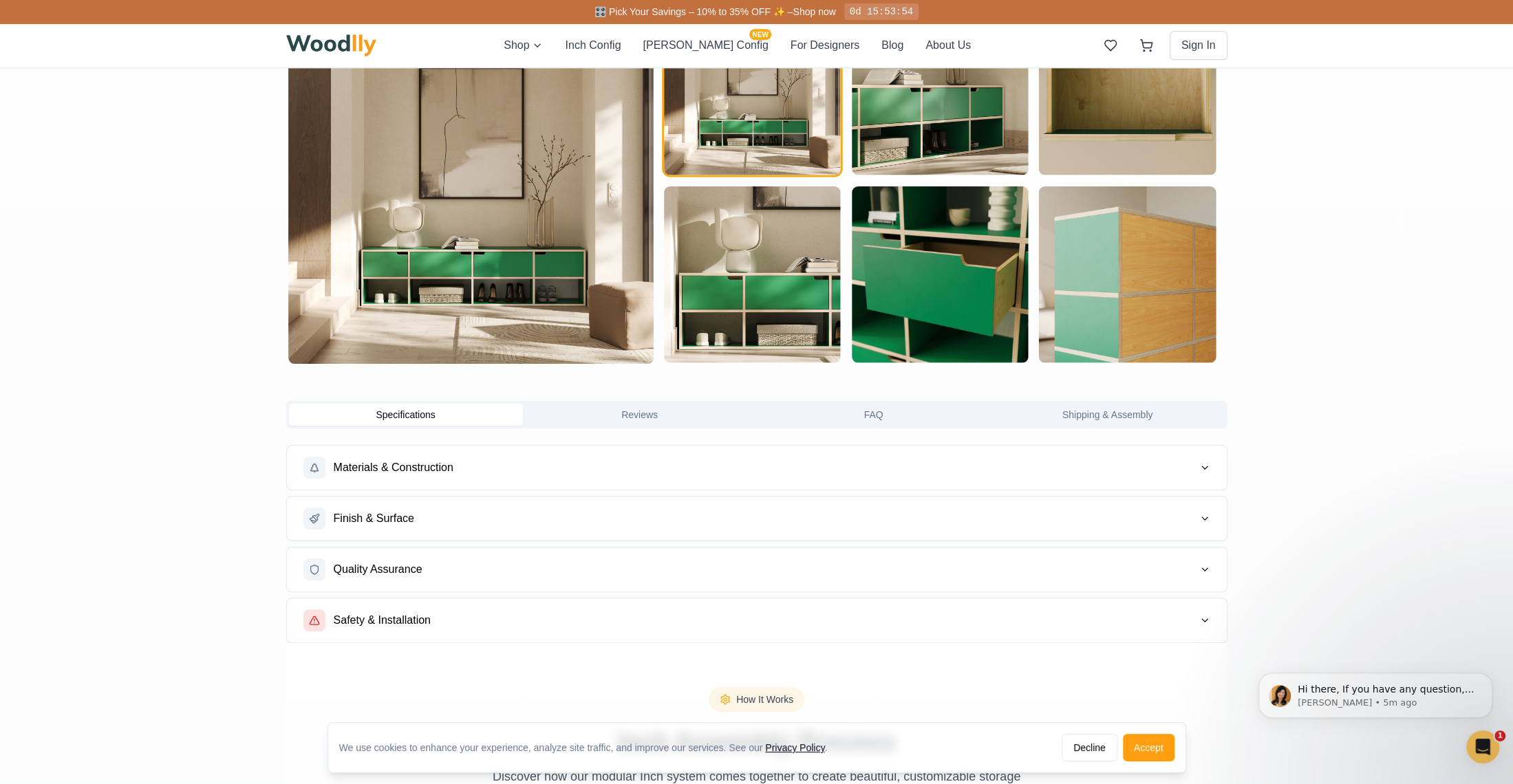
scroll to position [836, 0]
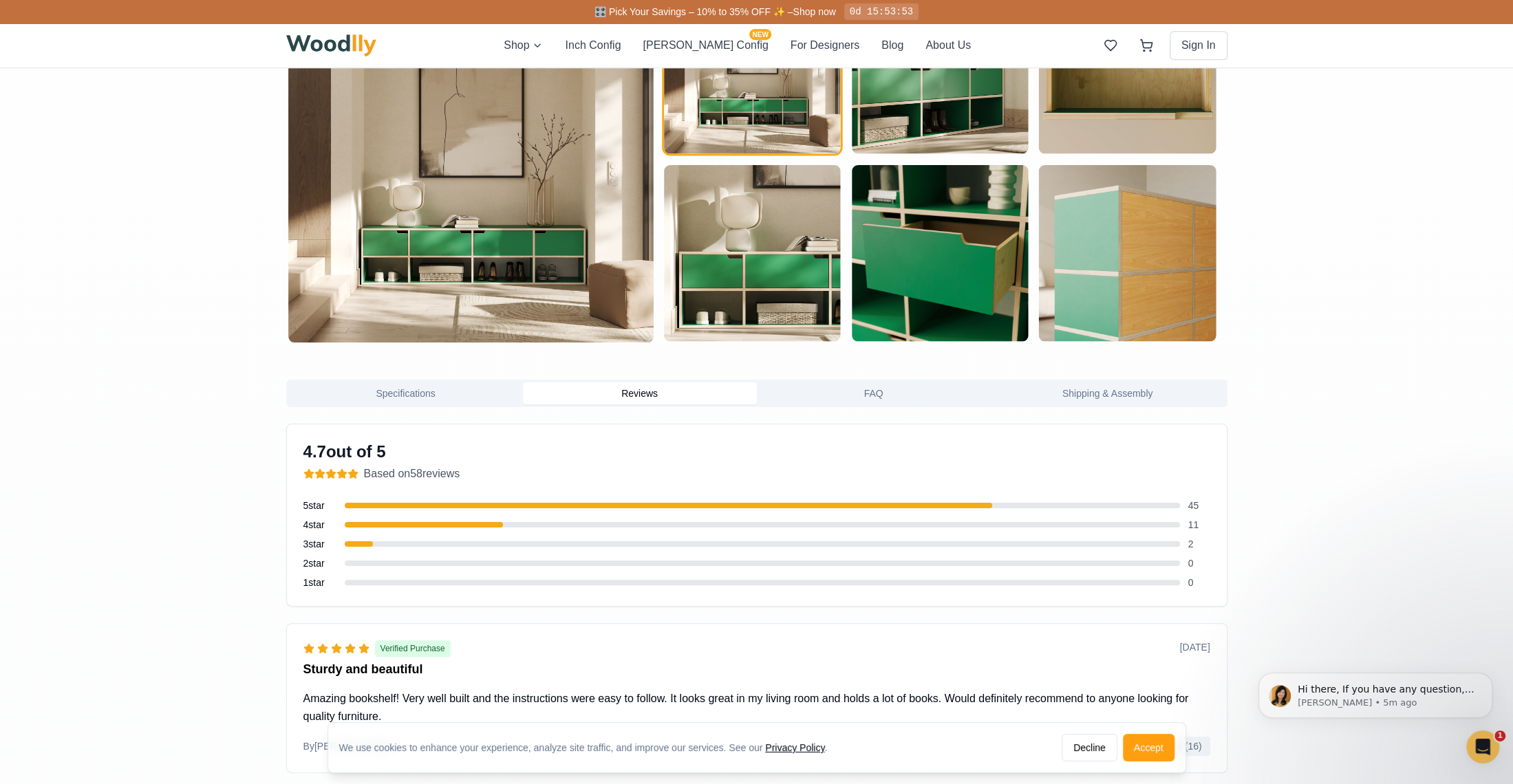
click at [637, 397] on button "Reviews" at bounding box center [639, 393] width 233 height 22
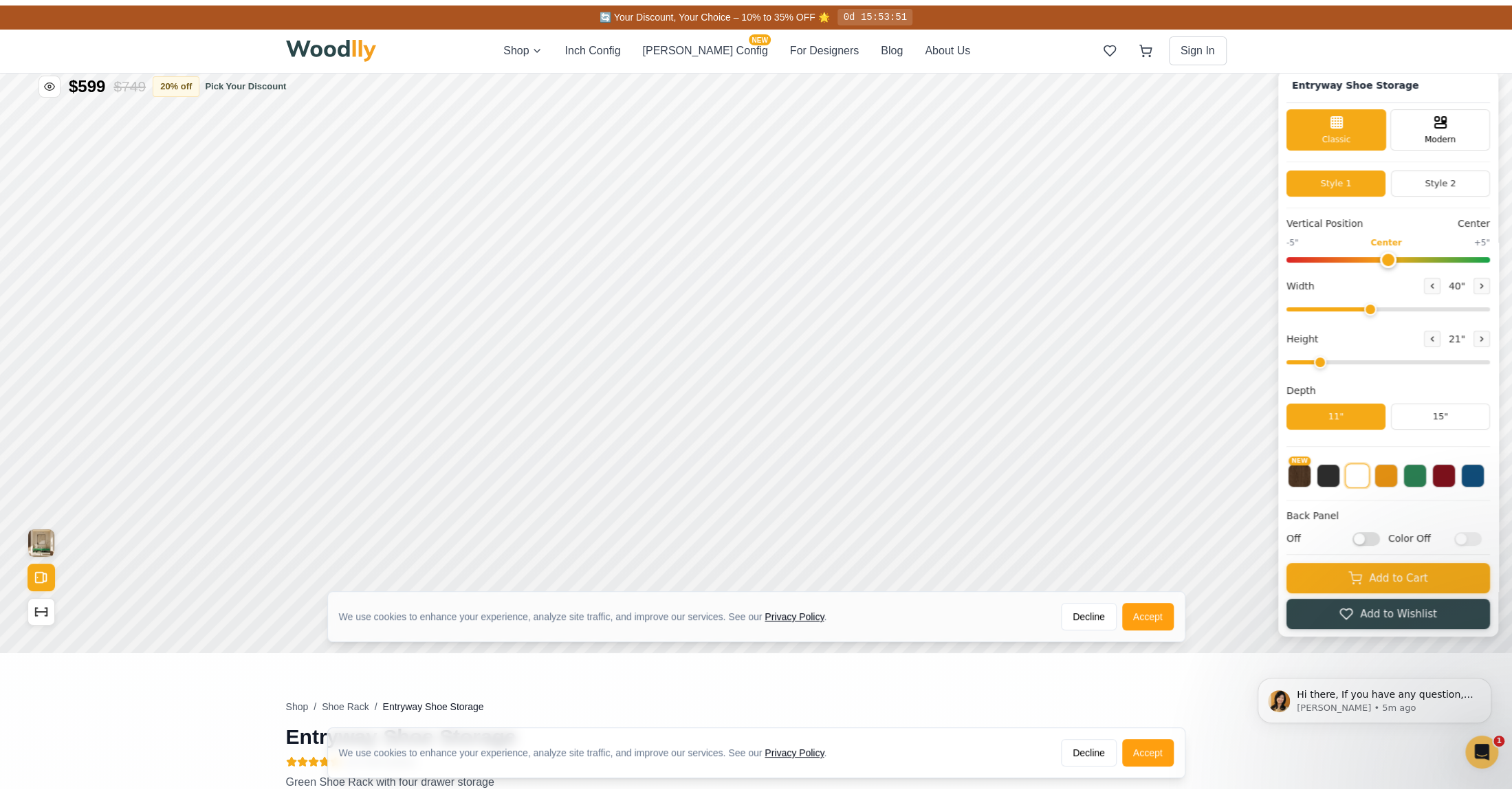
scroll to position [0, 0]
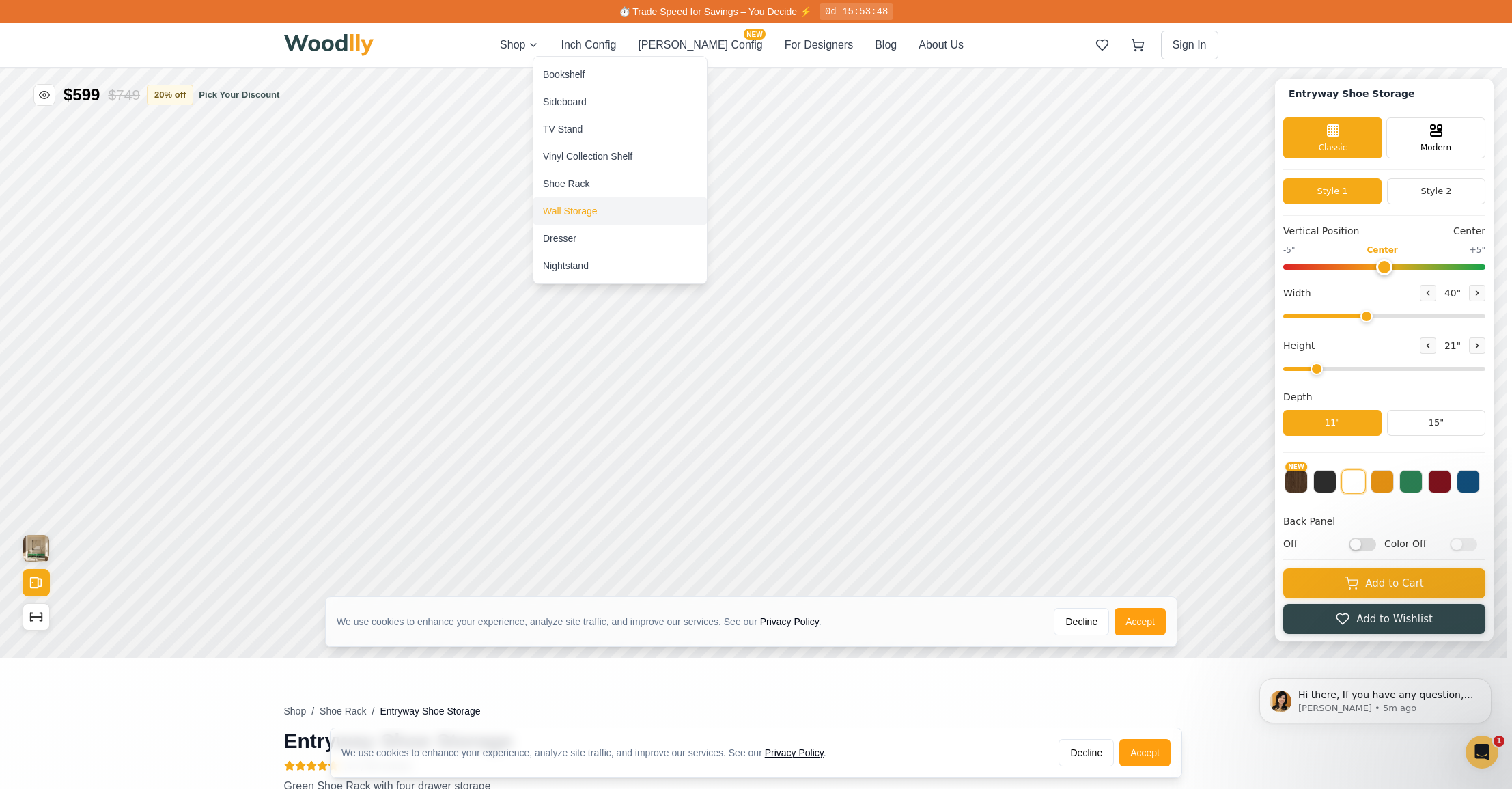
click at [581, 210] on div "Wall Storage" at bounding box center [570, 211] width 55 height 14
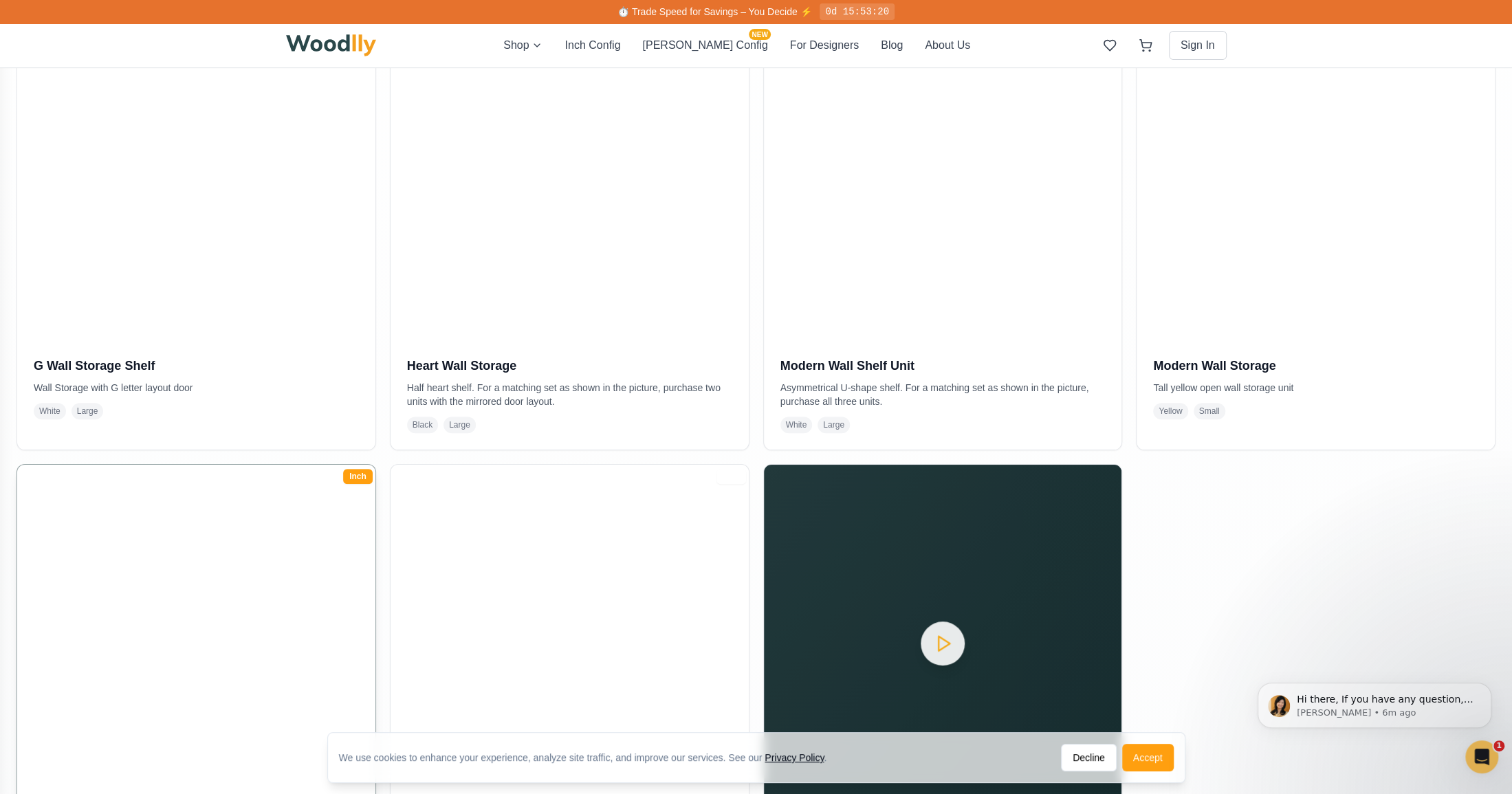
scroll to position [367, 0]
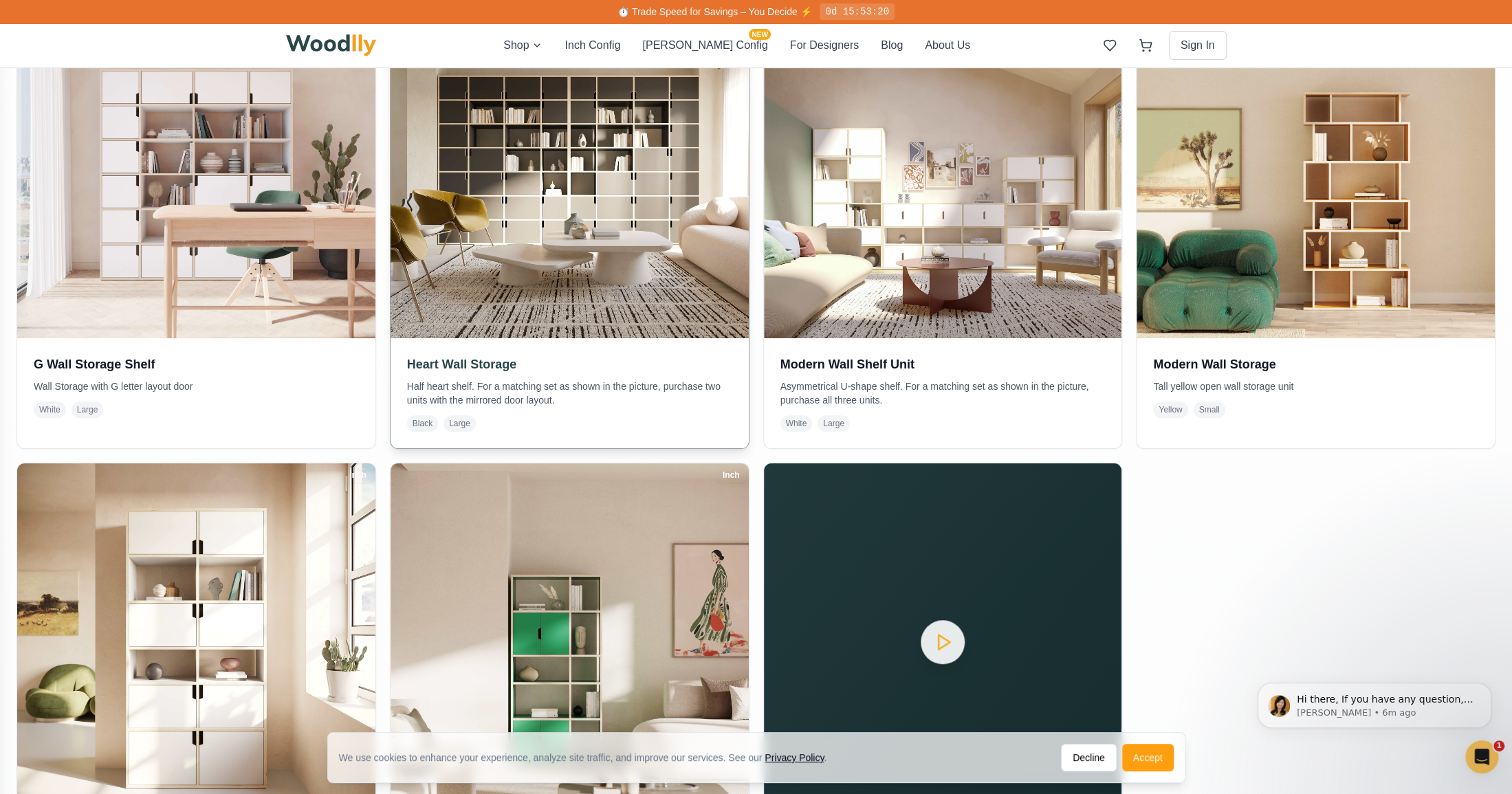
click at [599, 257] on img at bounding box center [570, 159] width 376 height 376
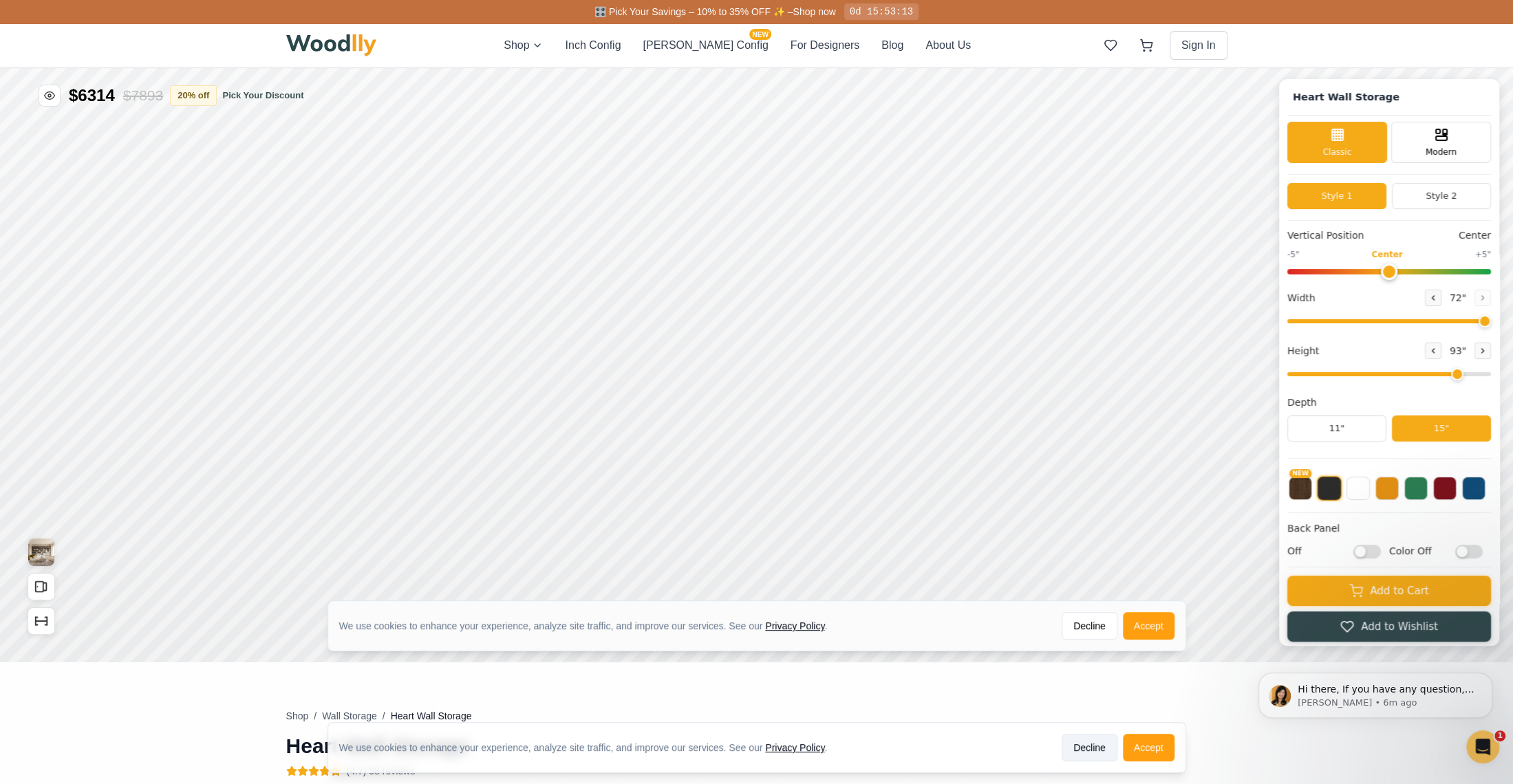
type input "72"
type input "7"
click at [1158, 749] on button "Accept" at bounding box center [1149, 748] width 51 height 28
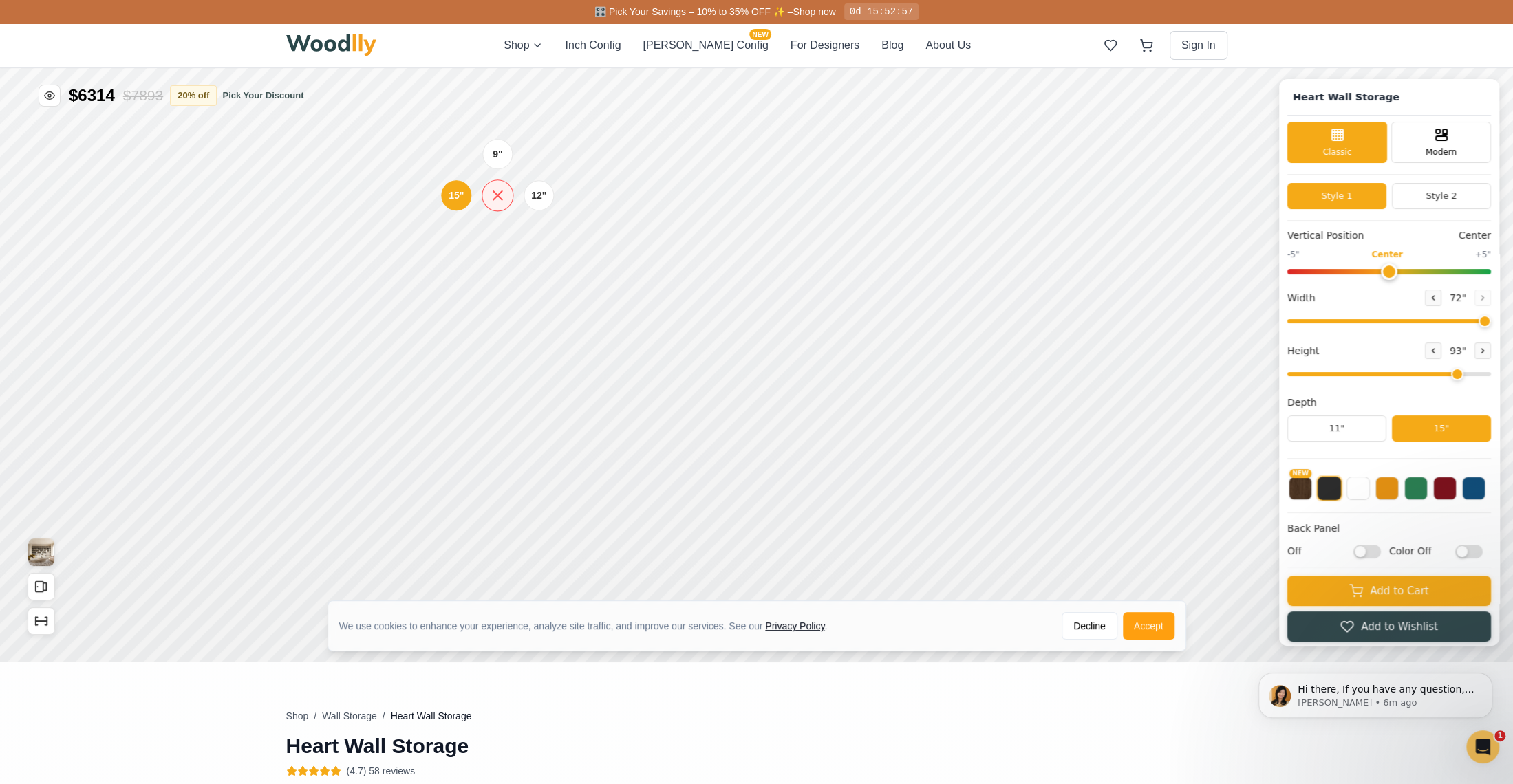
click at [494, 200] on icon at bounding box center [497, 195] width 17 height 17
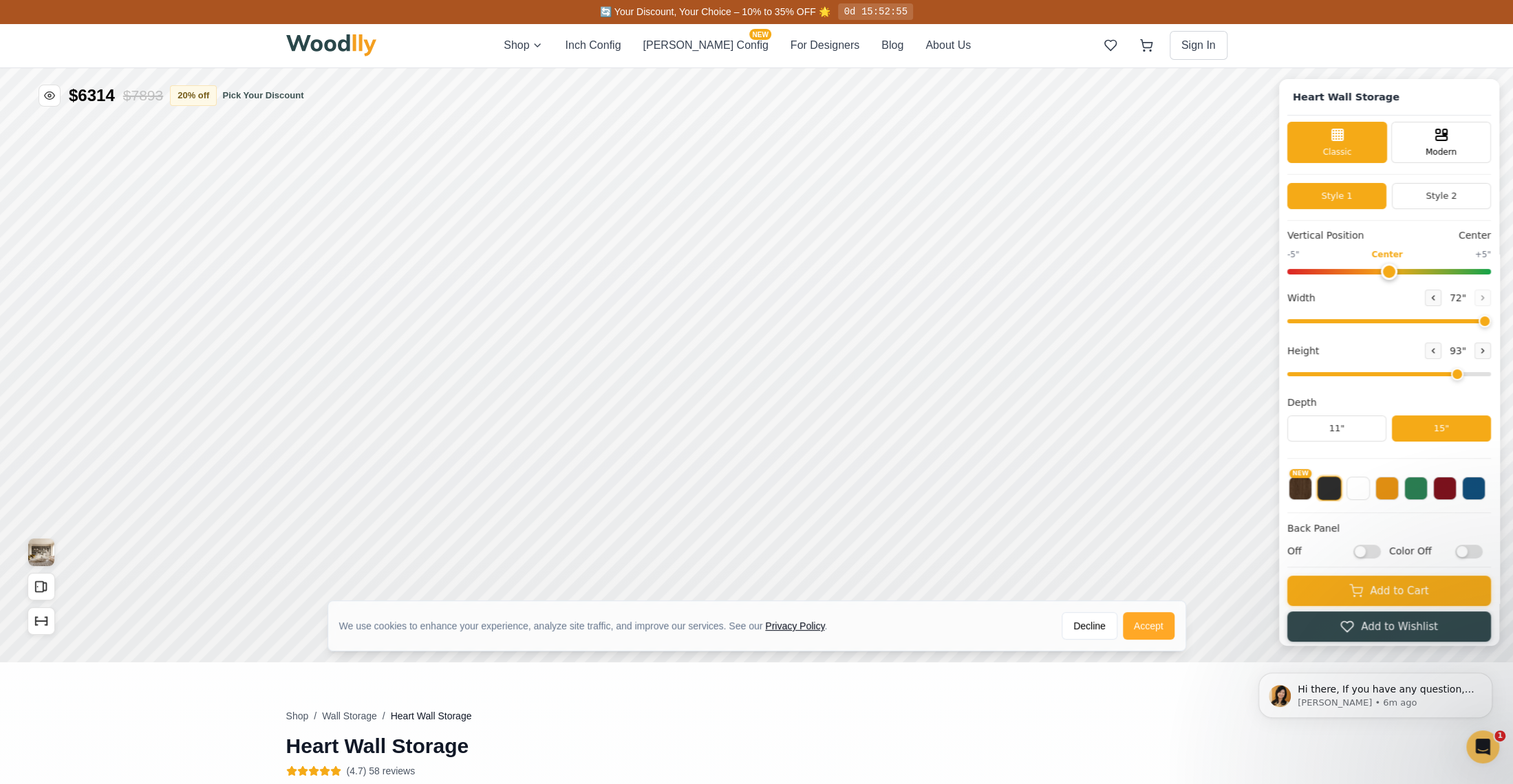
click at [1159, 626] on button "Accept" at bounding box center [1149, 626] width 51 height 28
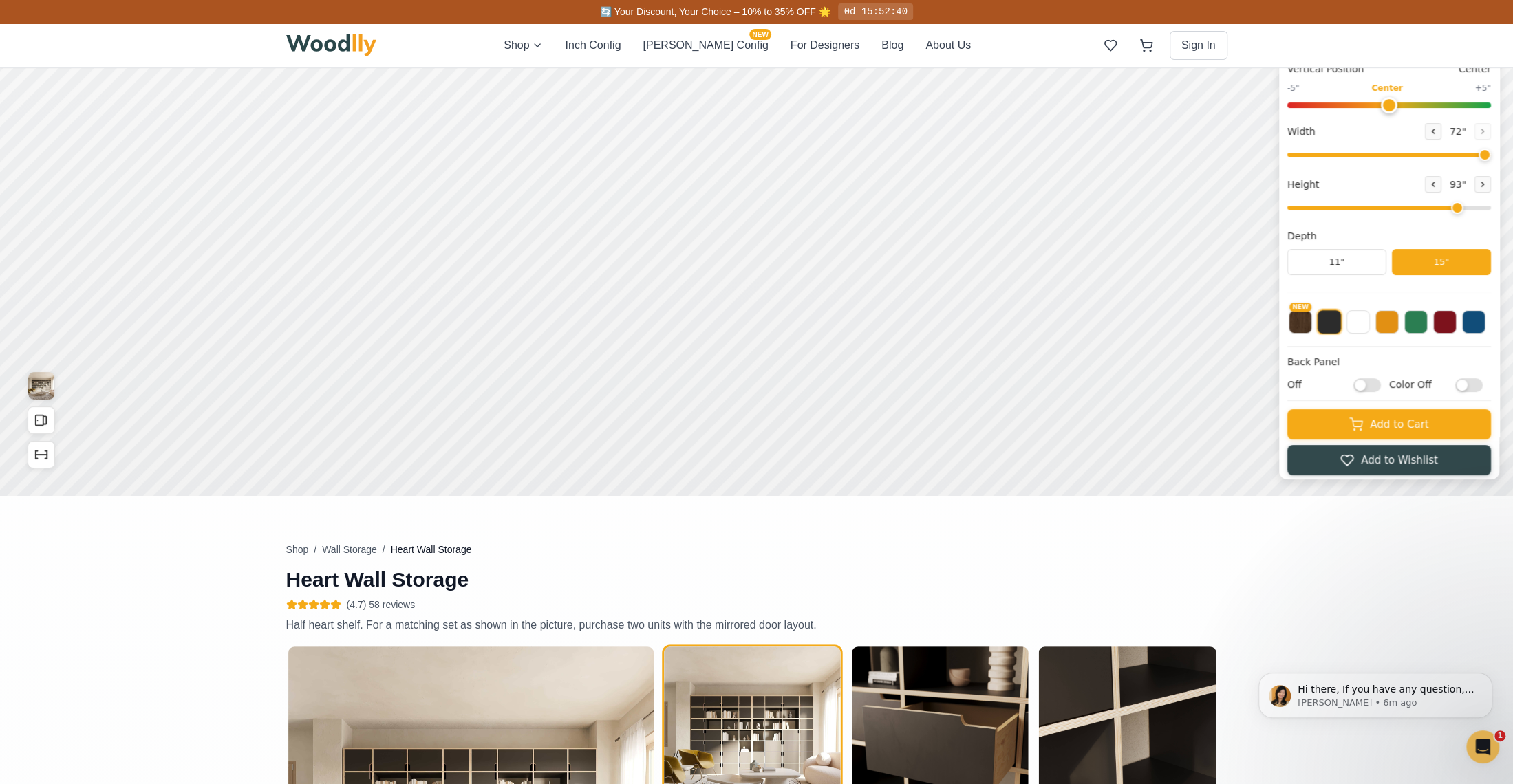
scroll to position [138, 0]
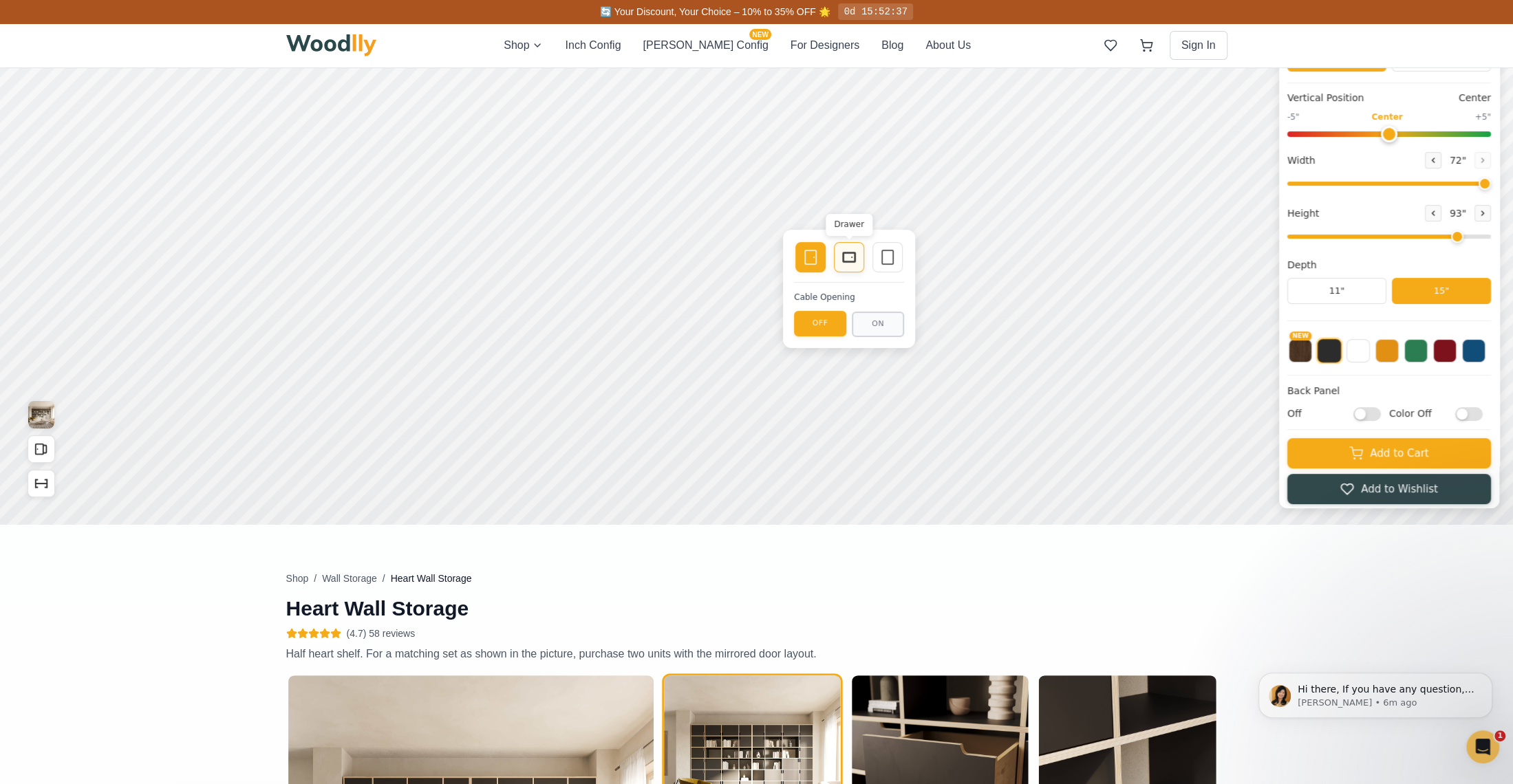
click at [858, 254] on div "Drawer" at bounding box center [848, 257] width 31 height 31
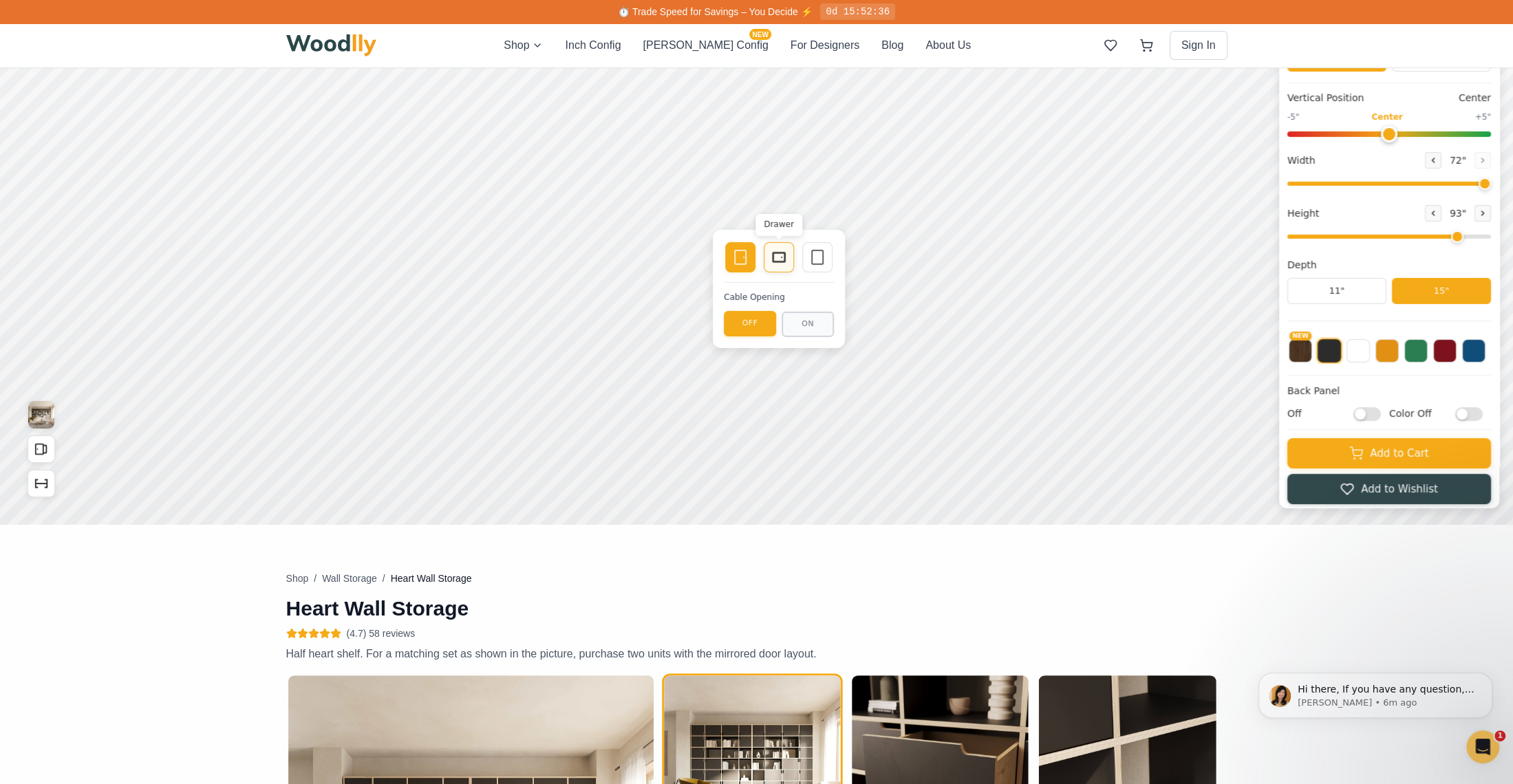
click at [773, 261] on rect at bounding box center [778, 257] width 13 height 10
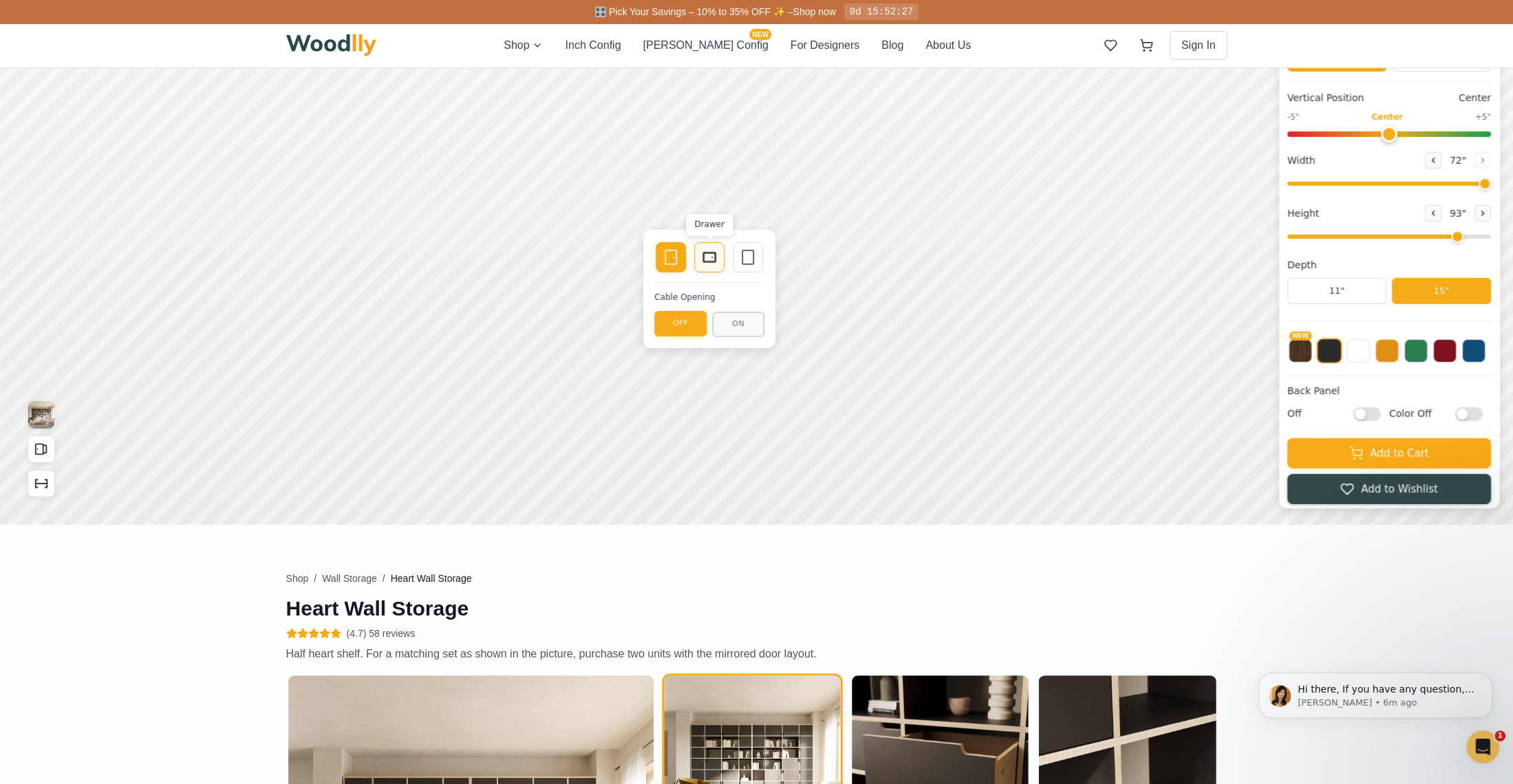
click at [713, 256] on icon at bounding box center [709, 257] width 17 height 17
